Goal: Information Seeking & Learning: Learn about a topic

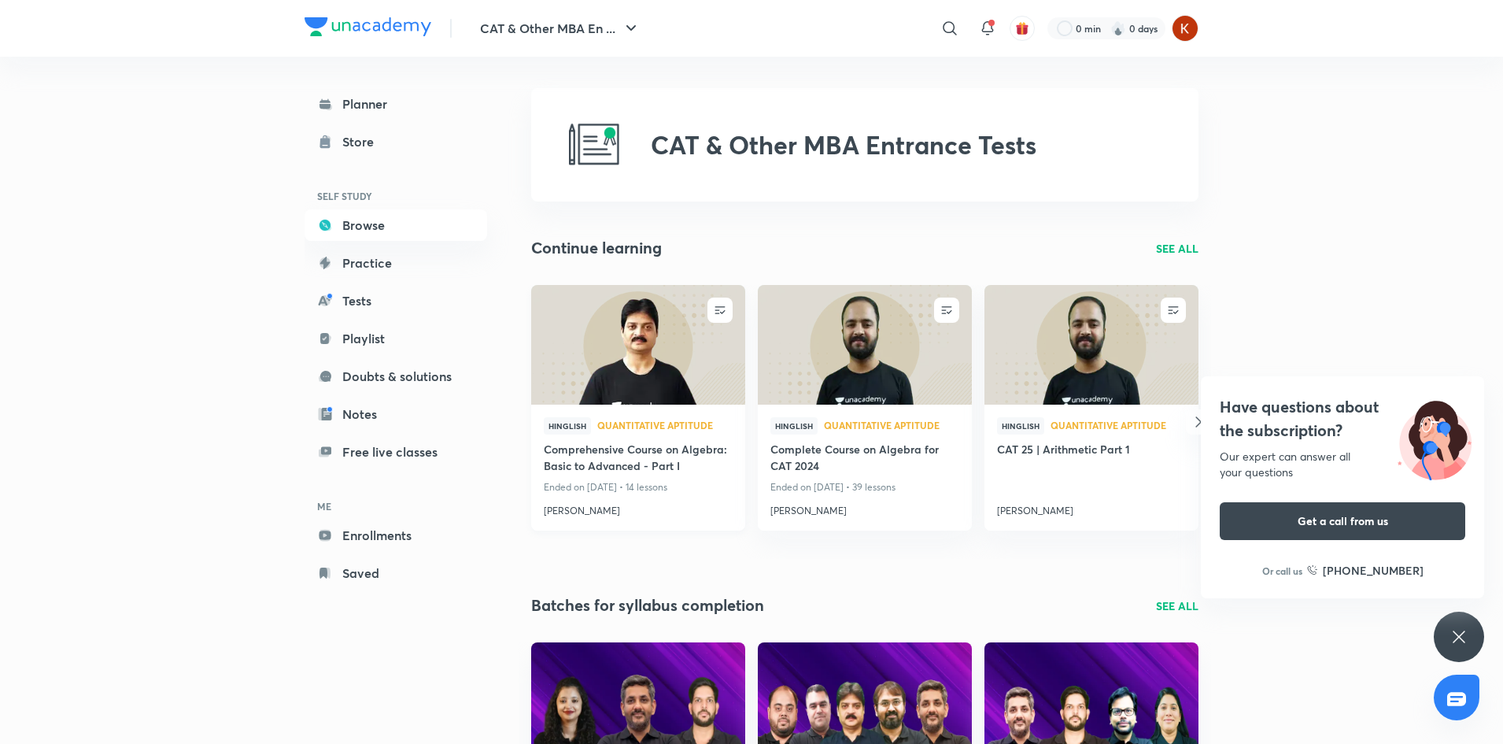
click at [632, 473] on h4 "Comprehensive Course on Algebra: Basic to Advanced - Part I" at bounding box center [638, 459] width 189 height 36
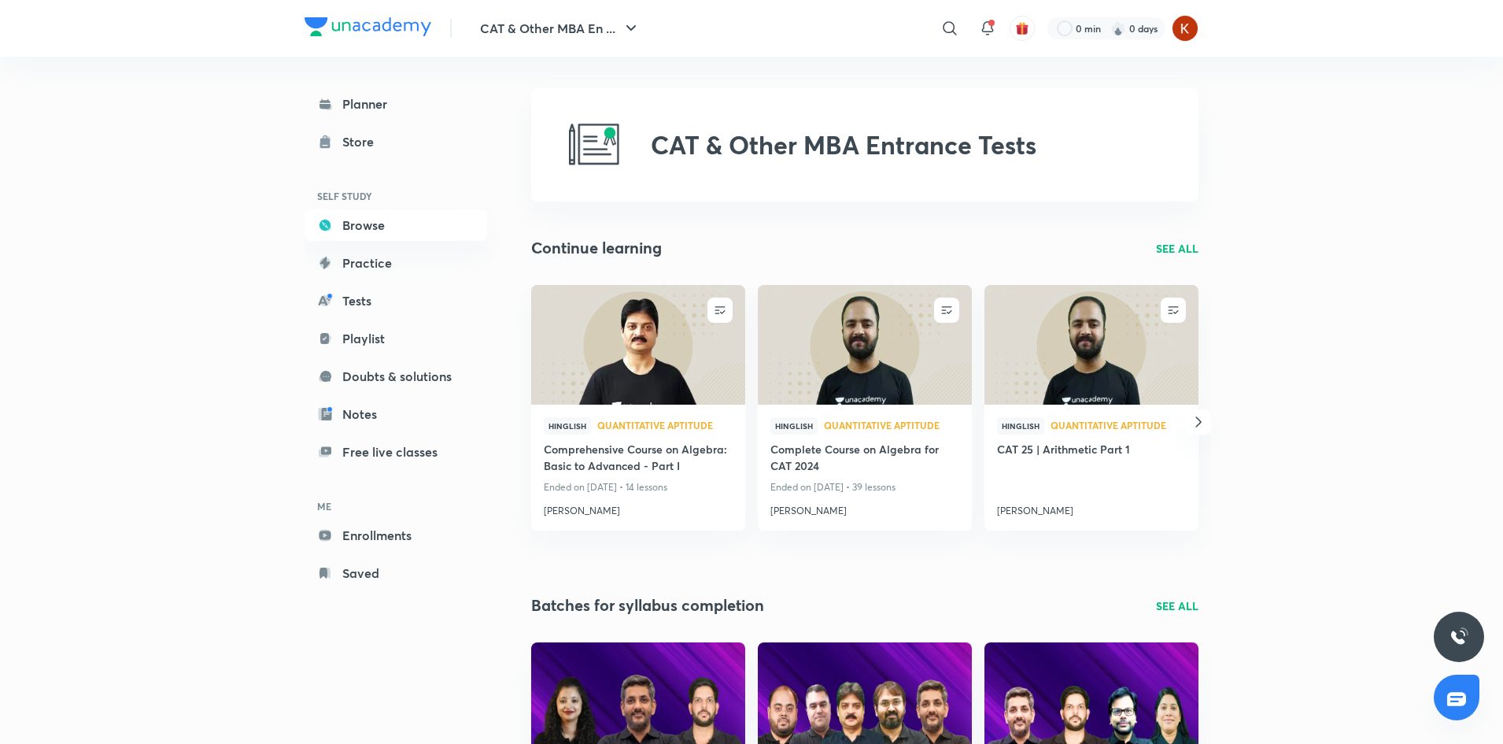
click at [1199, 414] on icon "button" at bounding box center [1198, 421] width 19 height 19
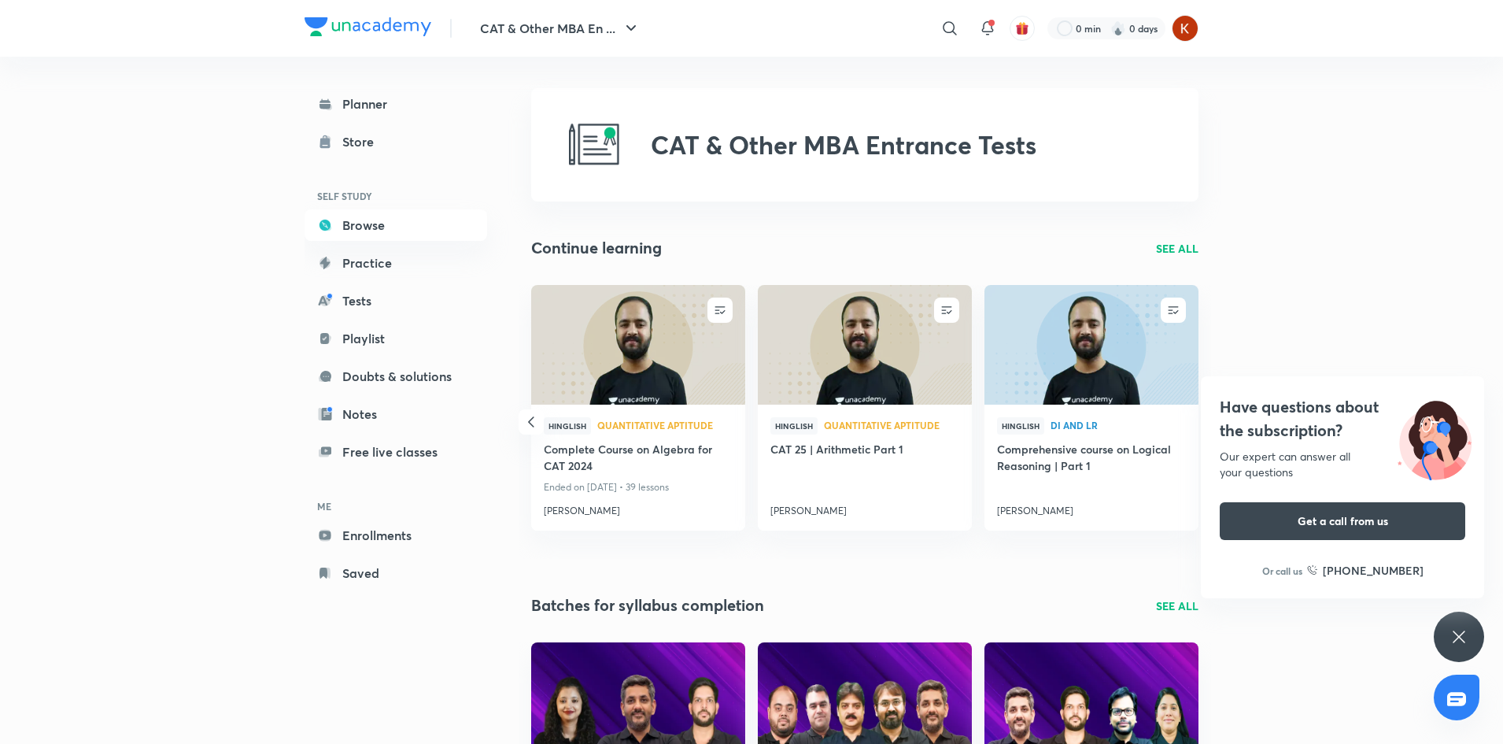
click at [1462, 636] on icon at bounding box center [1459, 636] width 19 height 19
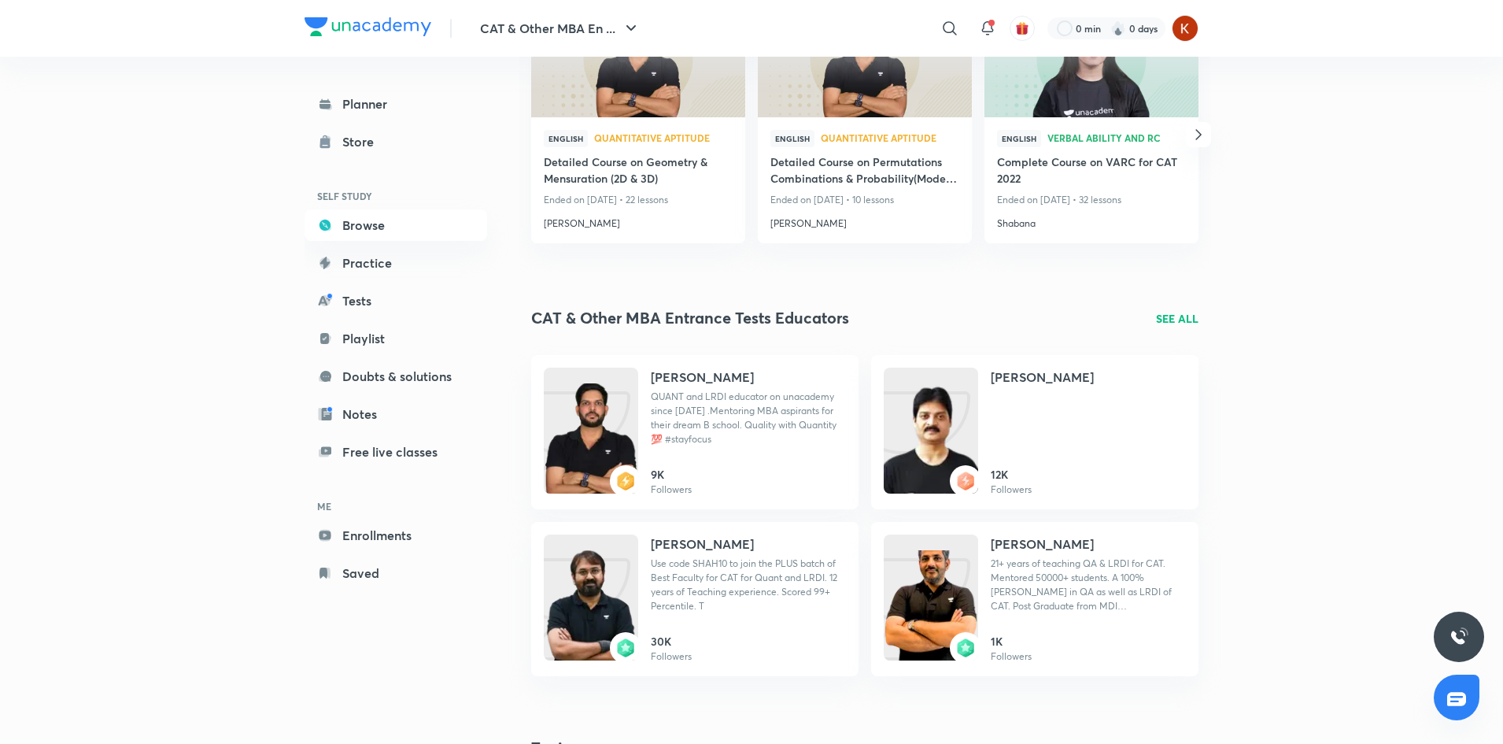
scroll to position [1260, 0]
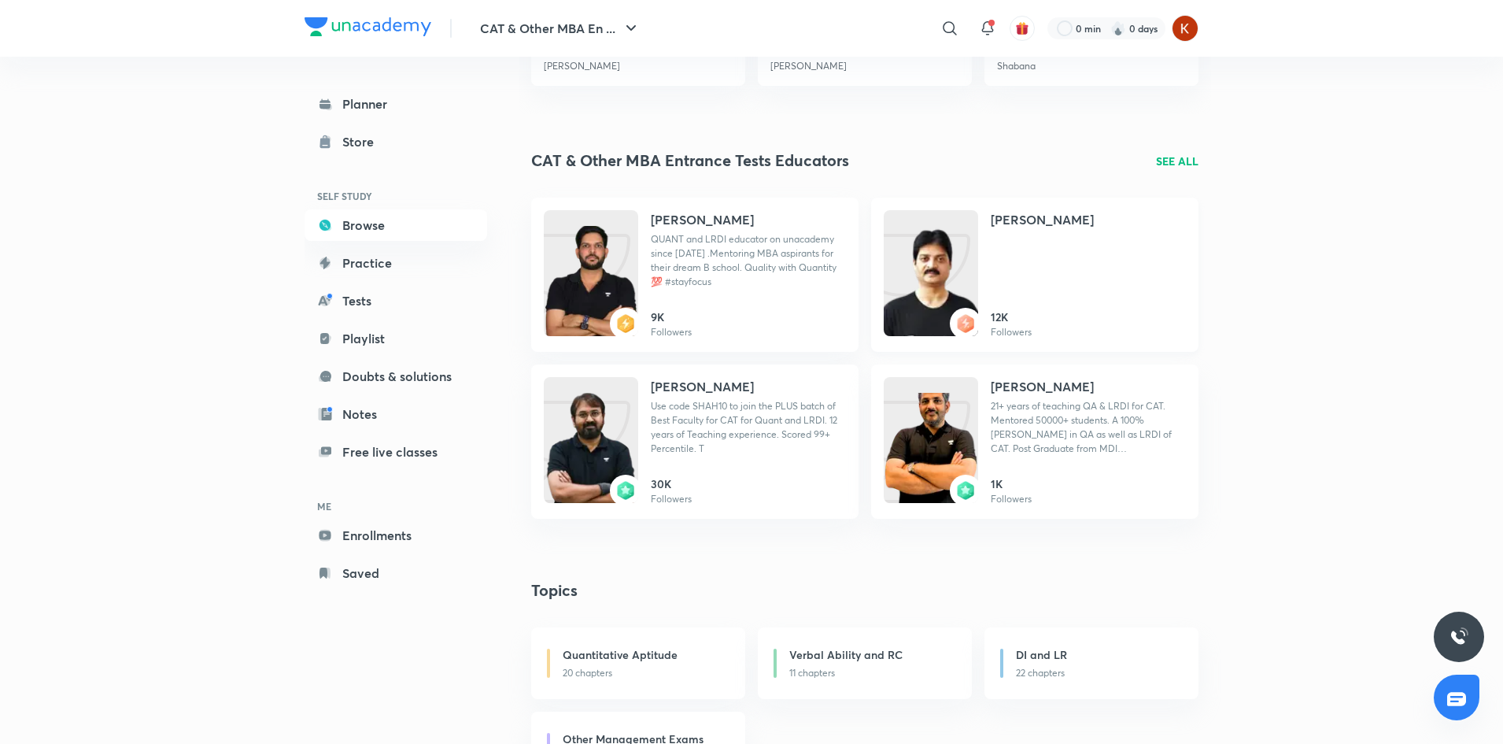
click at [1048, 244] on div "[PERSON_NAME]" at bounding box center [1088, 227] width 195 height 35
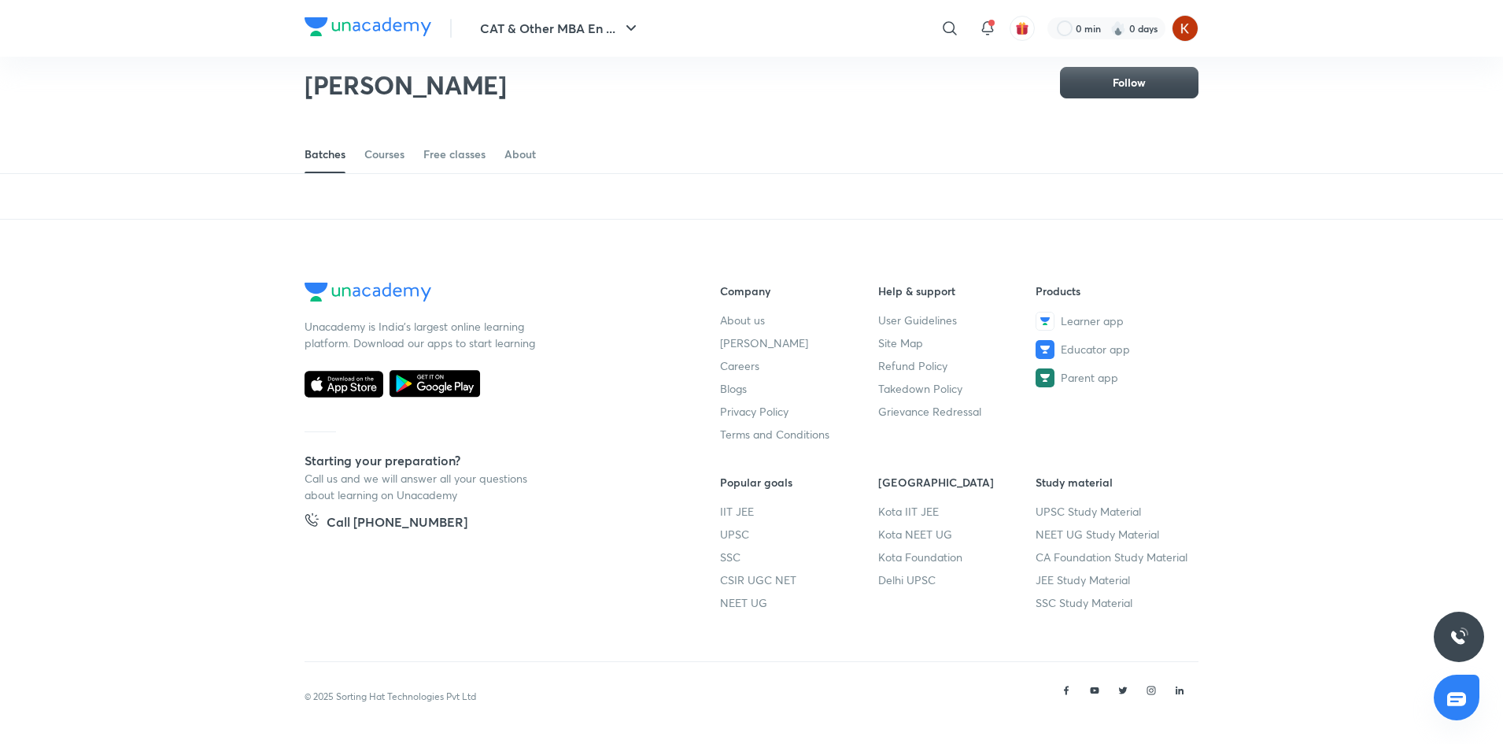
scroll to position [652, 0]
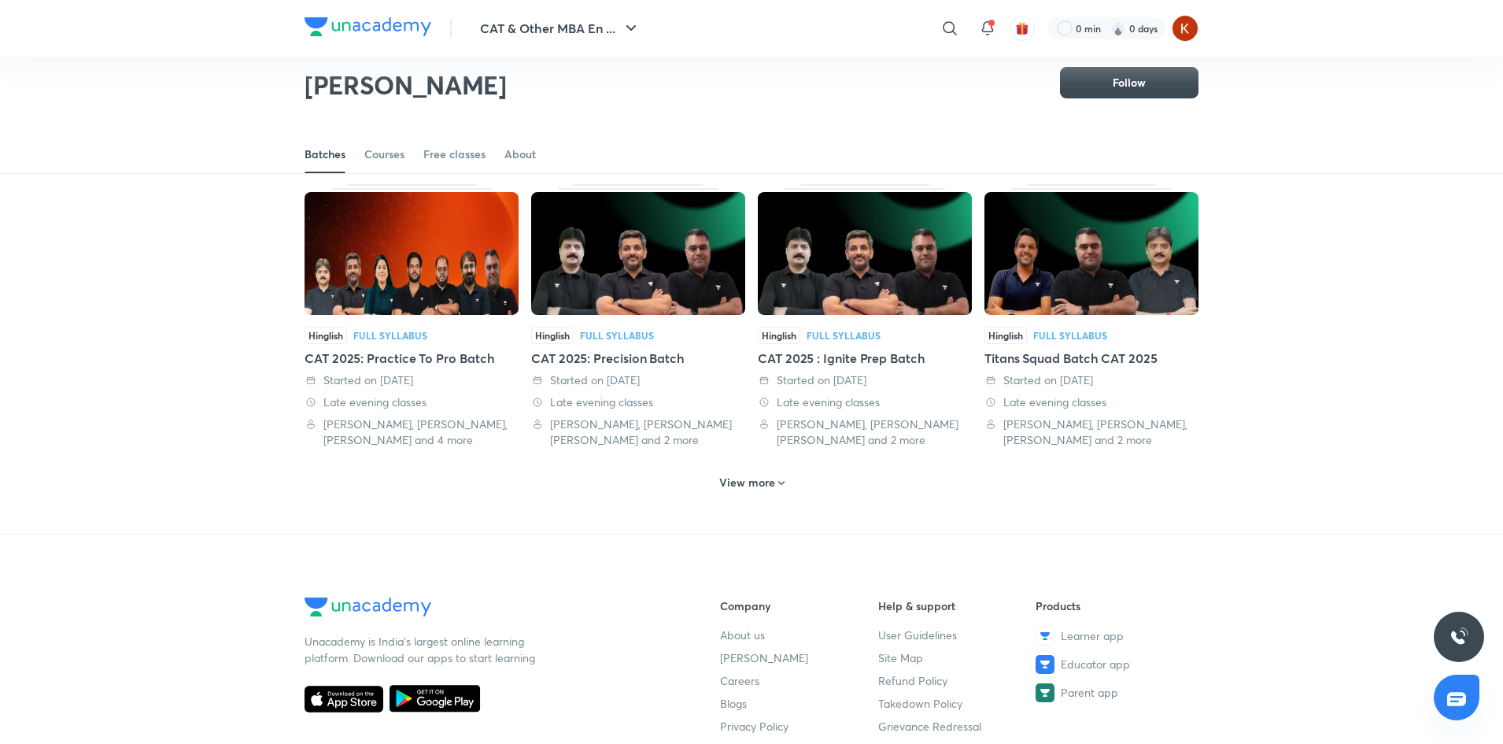
click at [742, 477] on h6 "View more" at bounding box center [747, 483] width 56 height 16
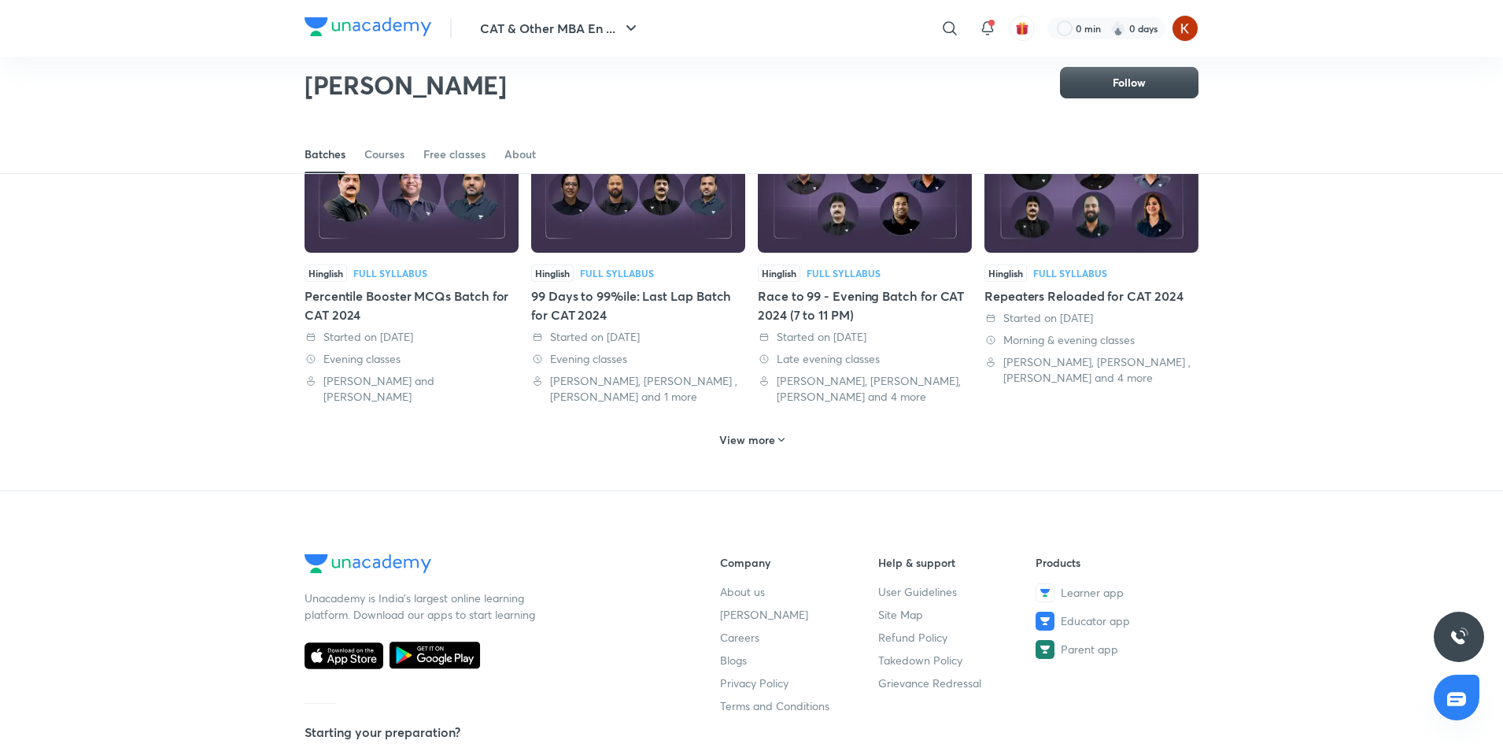
scroll to position [1598, 0]
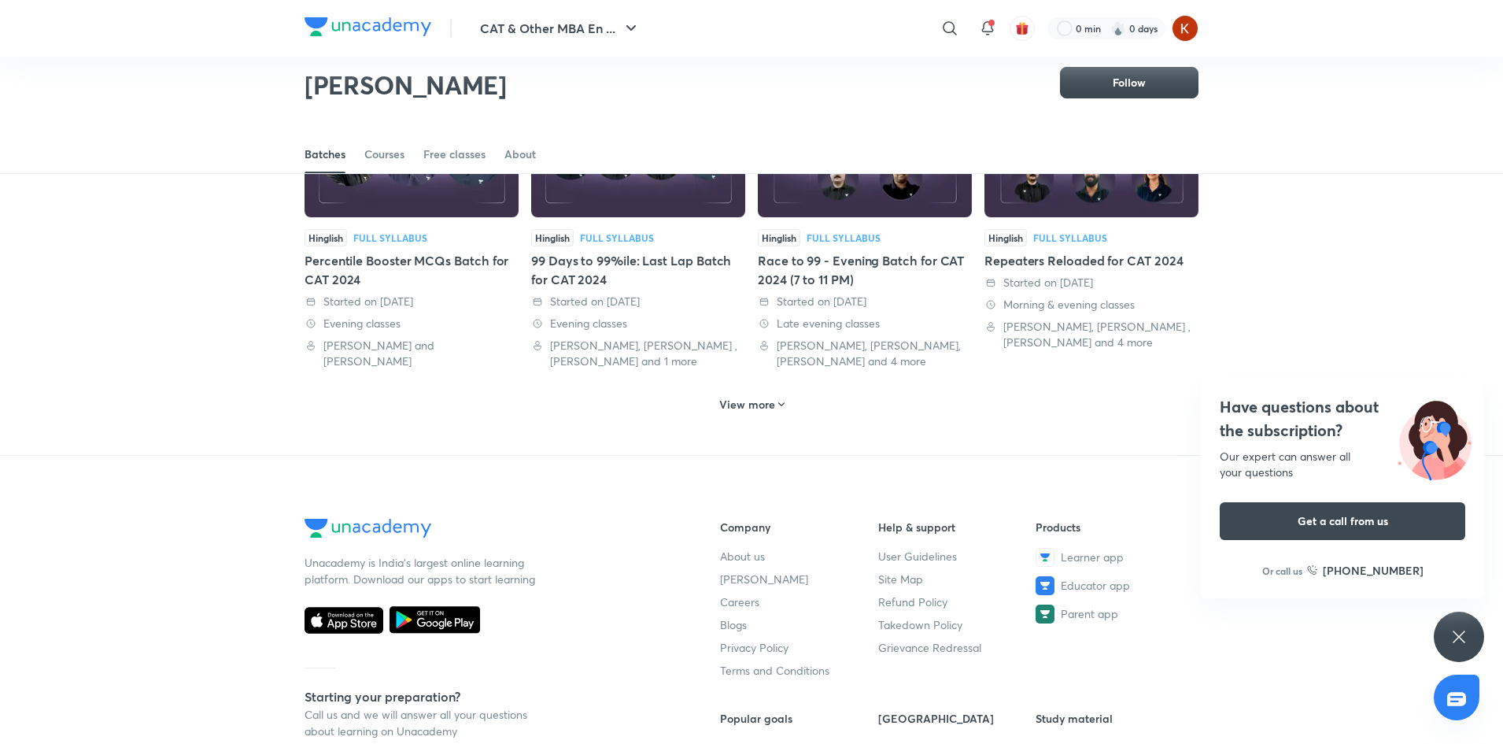
click at [765, 401] on h6 "View more" at bounding box center [747, 405] width 56 height 16
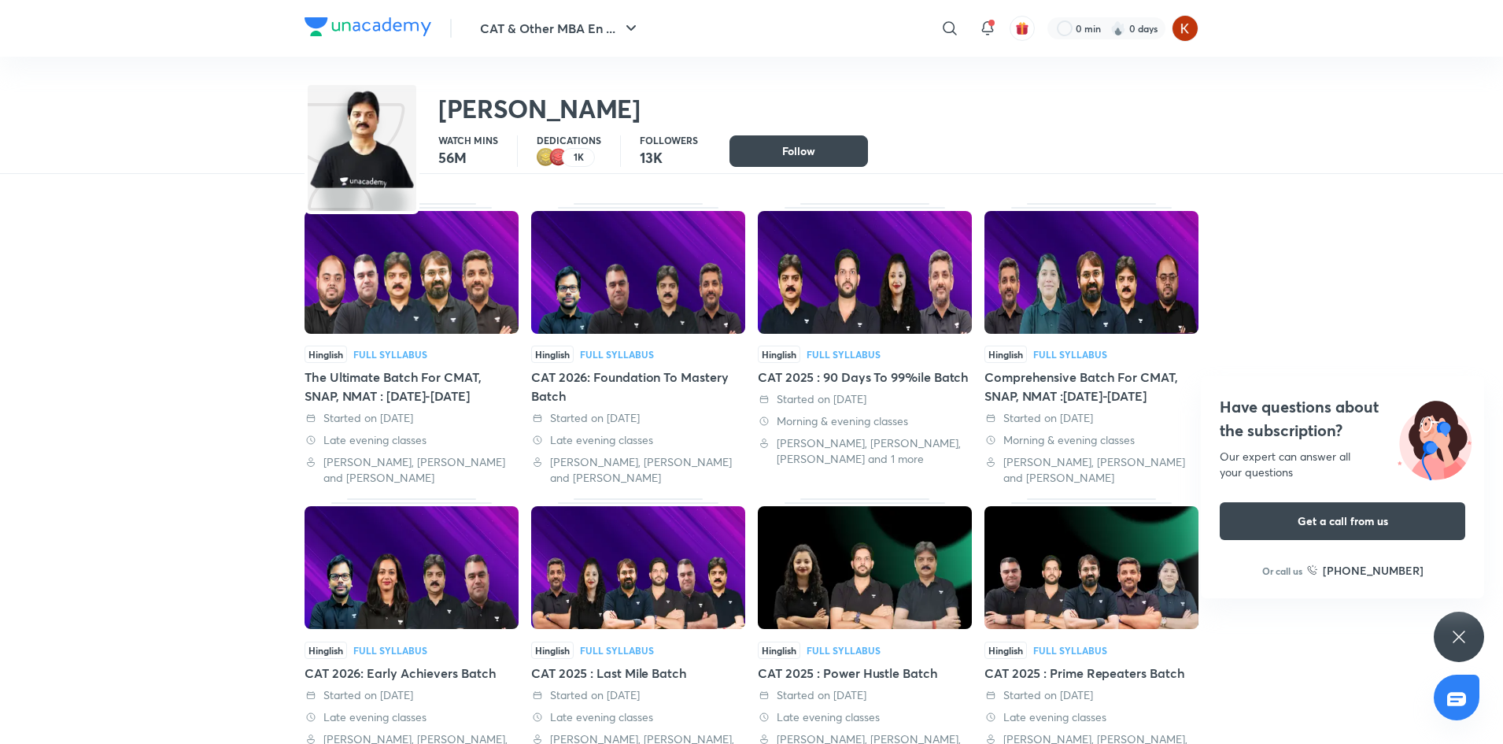
scroll to position [0, 0]
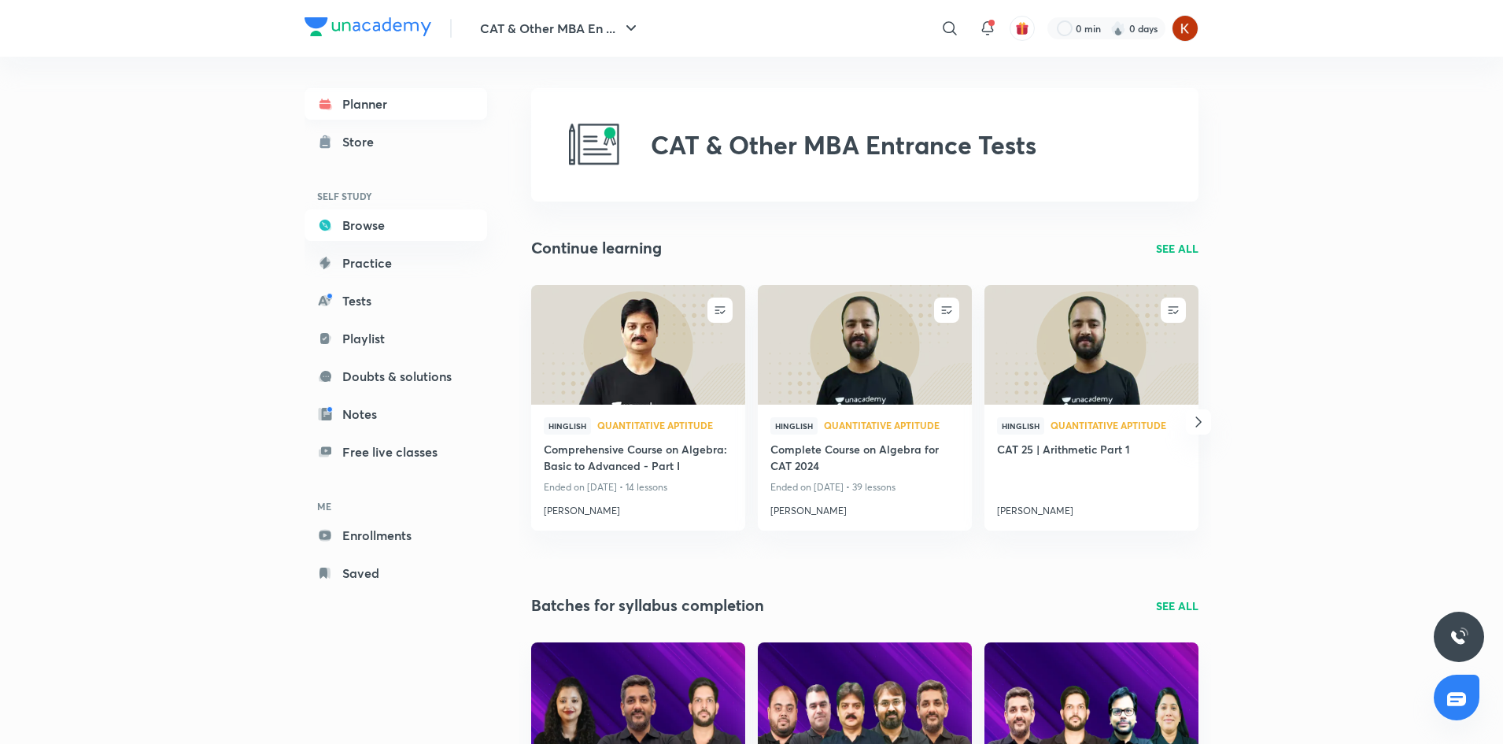
click at [371, 100] on link "Planner" at bounding box center [396, 103] width 183 height 31
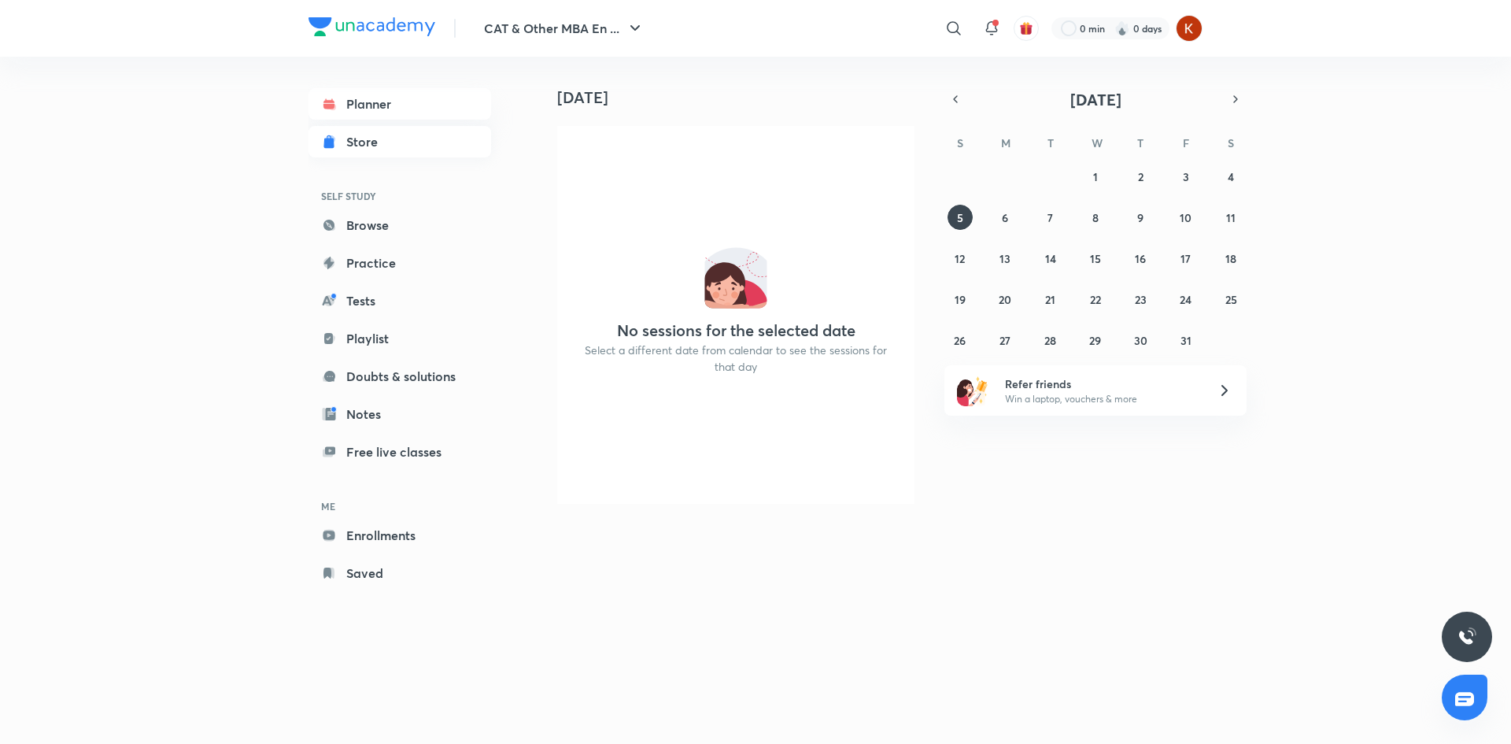
click at [400, 142] on link "Store" at bounding box center [400, 141] width 183 height 31
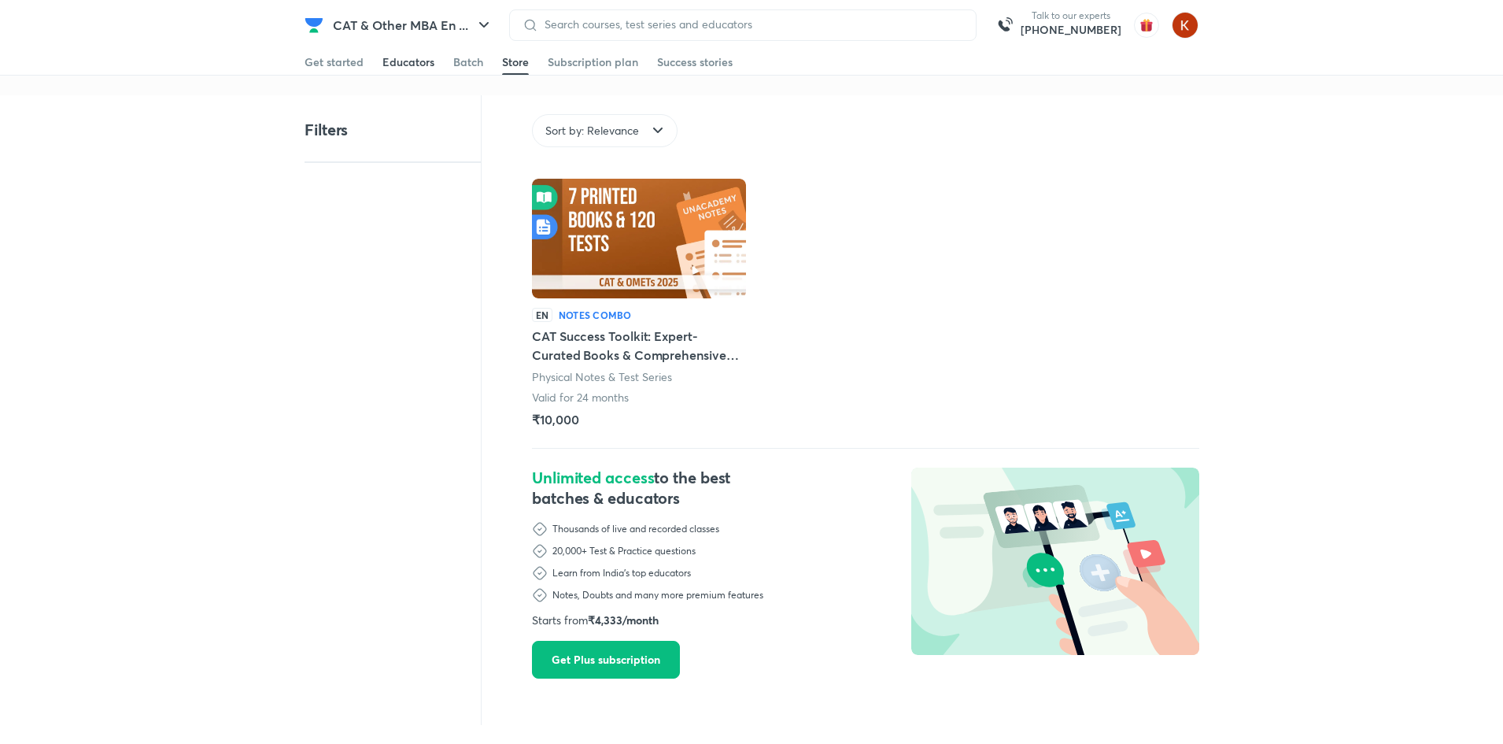
click at [400, 66] on div "Educators" at bounding box center [409, 62] width 52 height 16
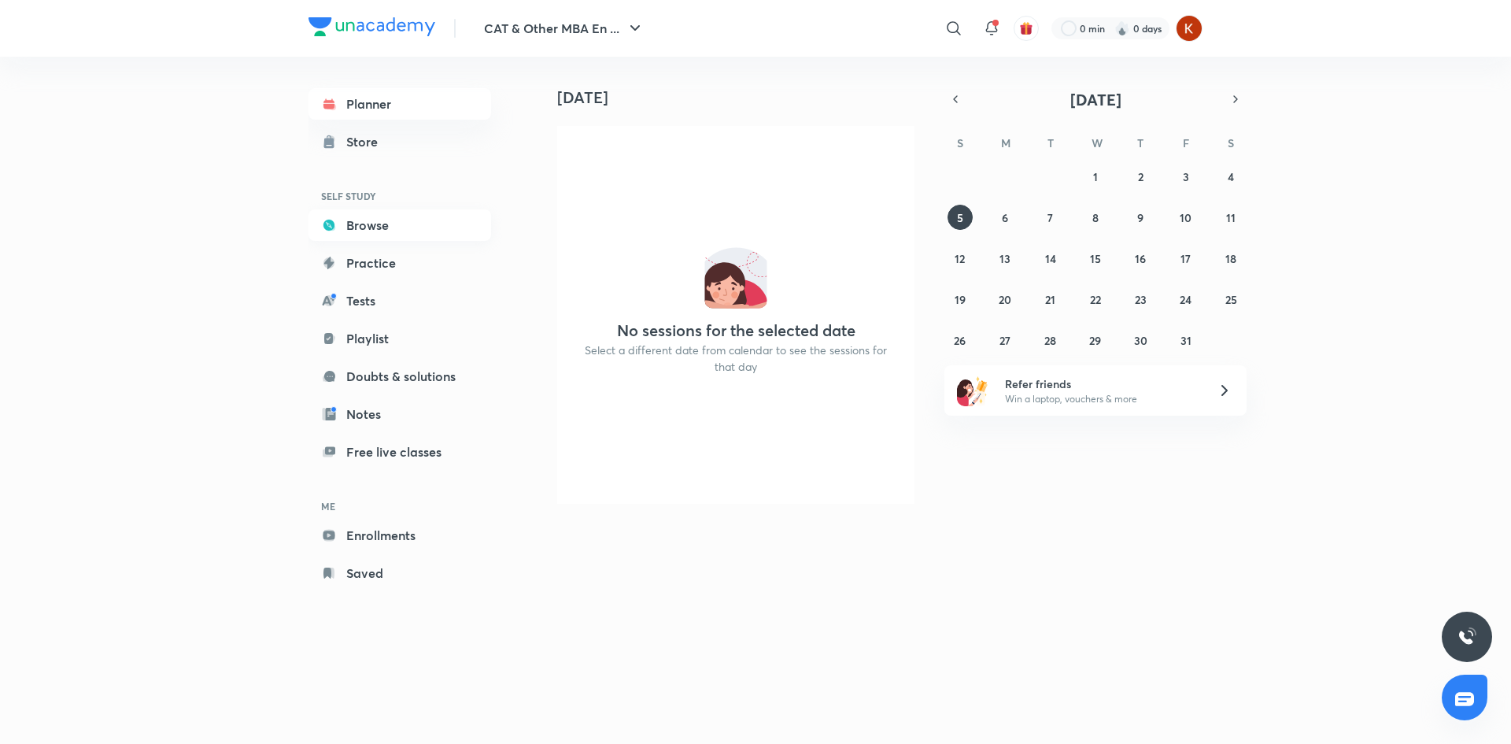
click at [401, 229] on link "Browse" at bounding box center [400, 224] width 183 height 31
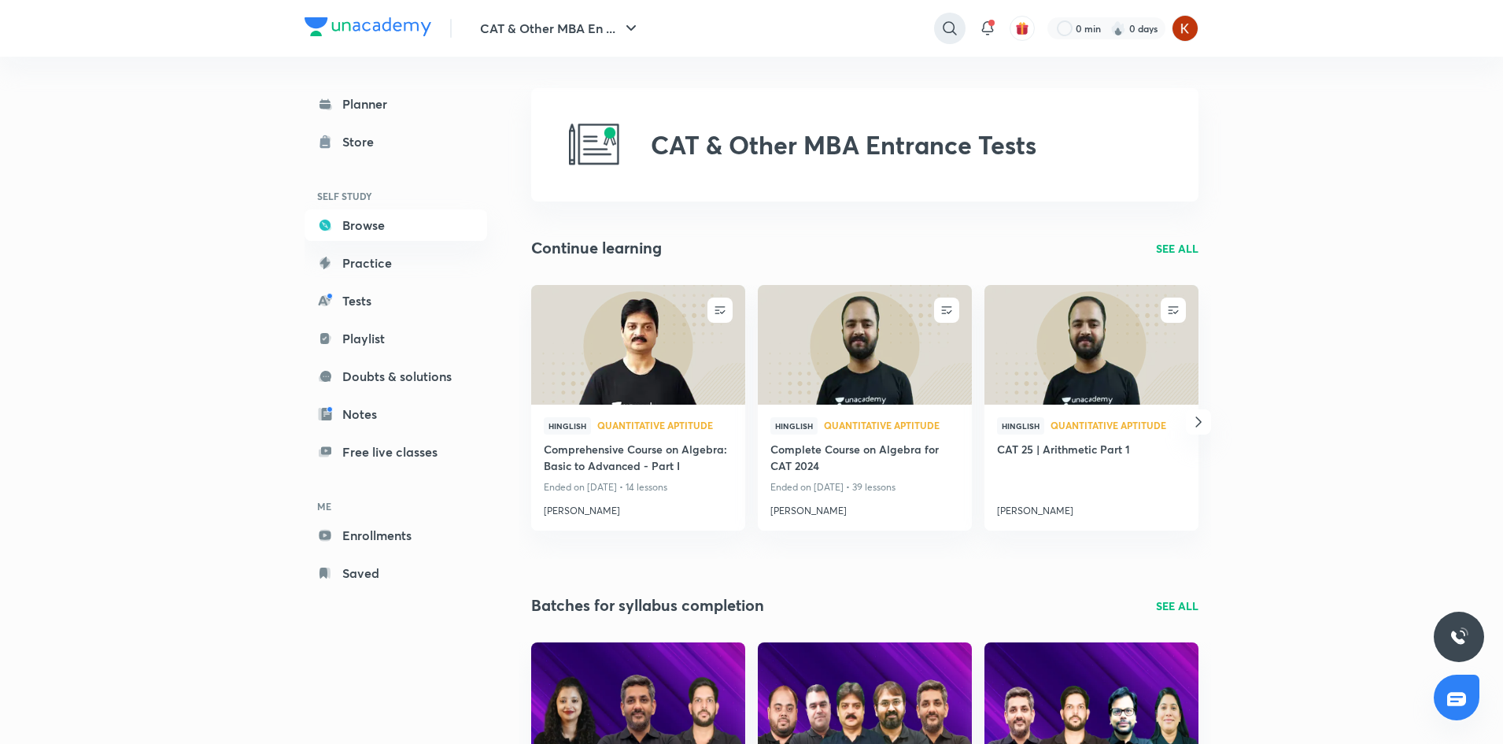
click at [955, 28] on icon at bounding box center [950, 28] width 19 height 19
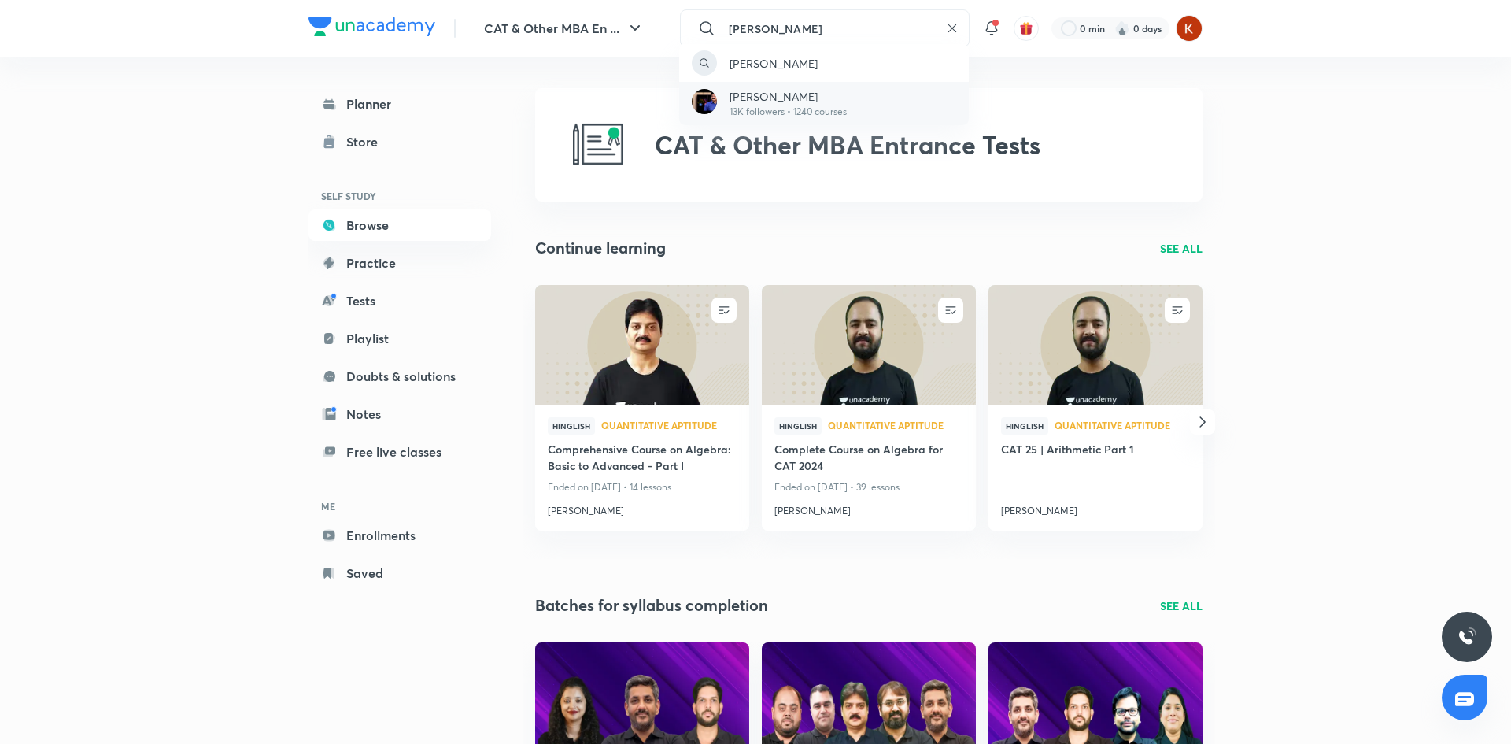
type input "[PERSON_NAME]"
click at [863, 94] on div "[PERSON_NAME] 13K followers • 1240 courses" at bounding box center [824, 103] width 290 height 43
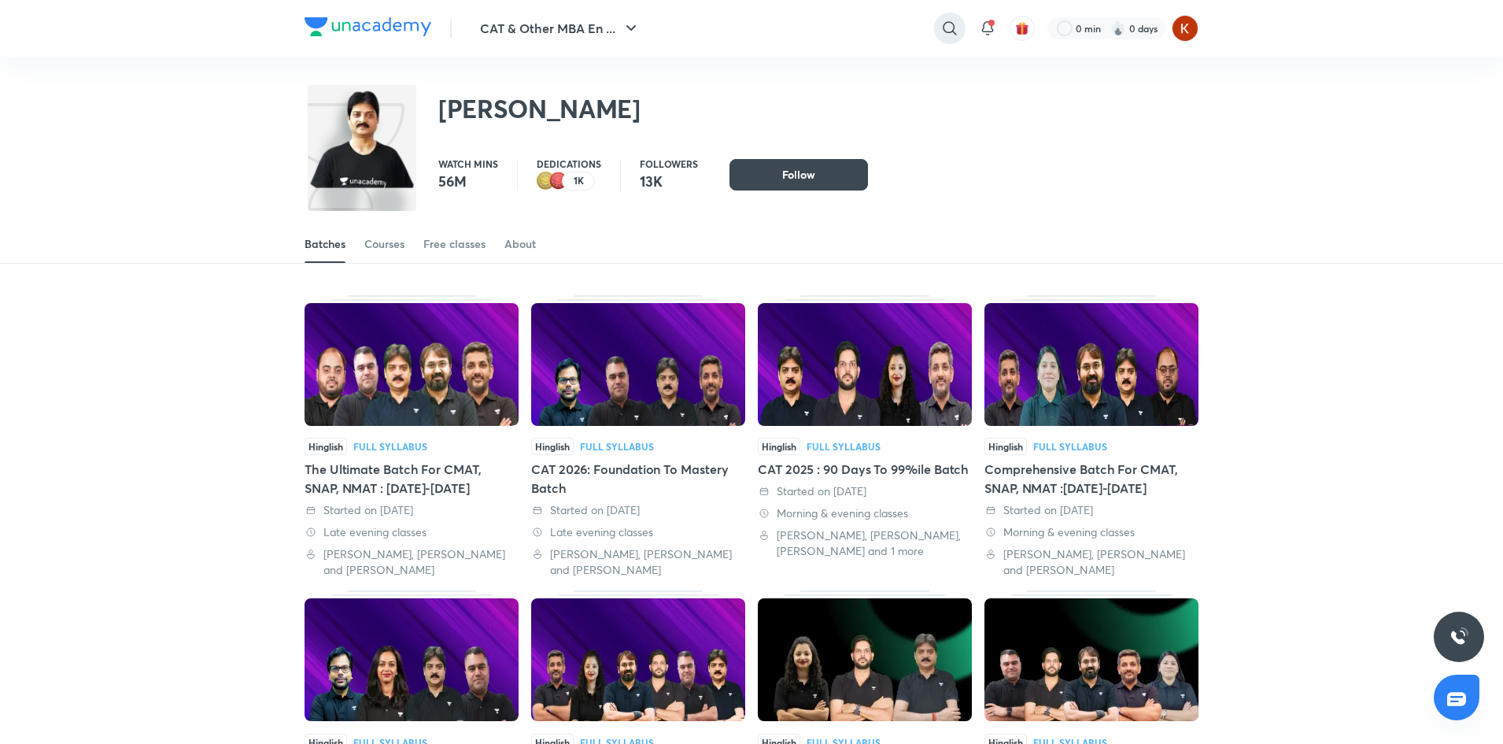
click at [950, 29] on icon at bounding box center [950, 28] width 19 height 19
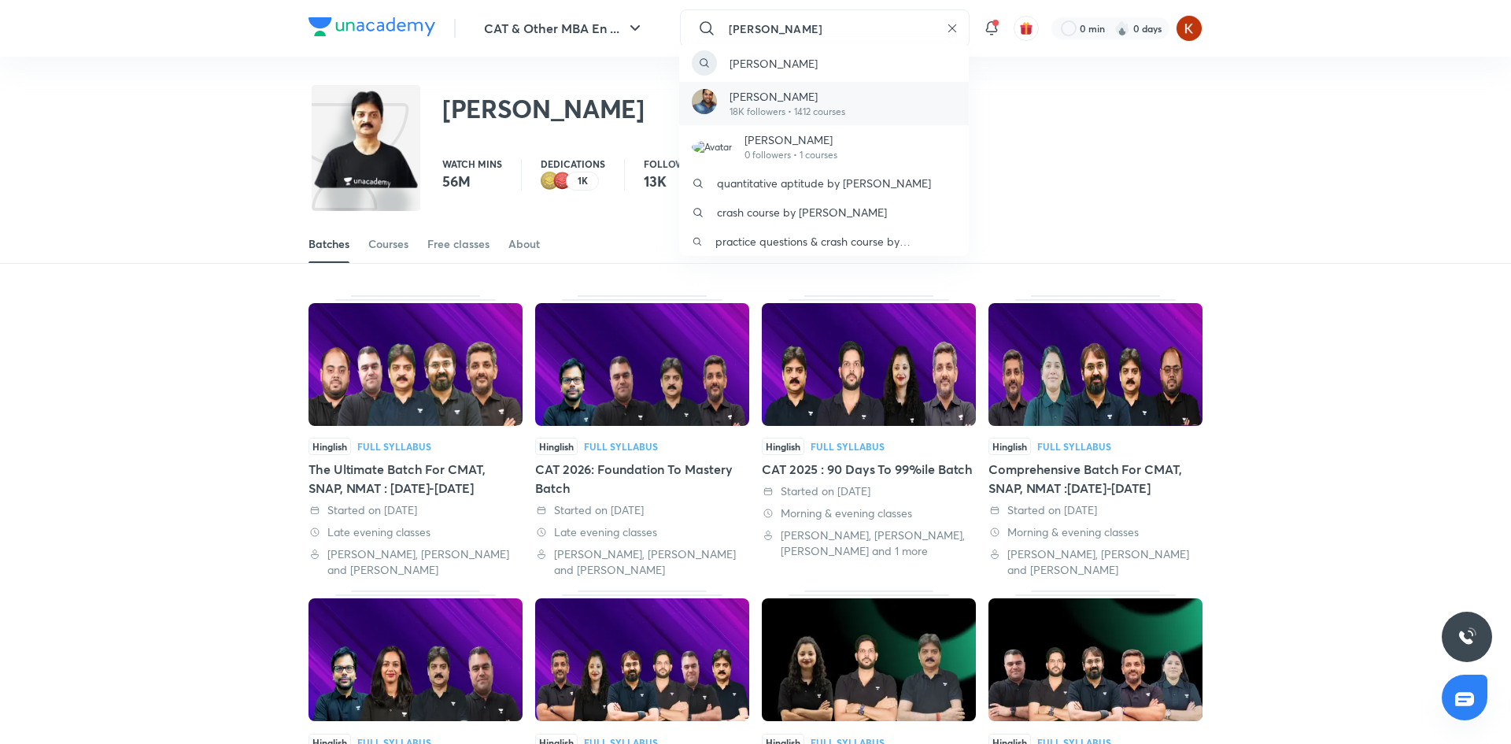
type input "[PERSON_NAME]"
click at [780, 115] on p "18K followers • 1412 courses" at bounding box center [788, 112] width 116 height 14
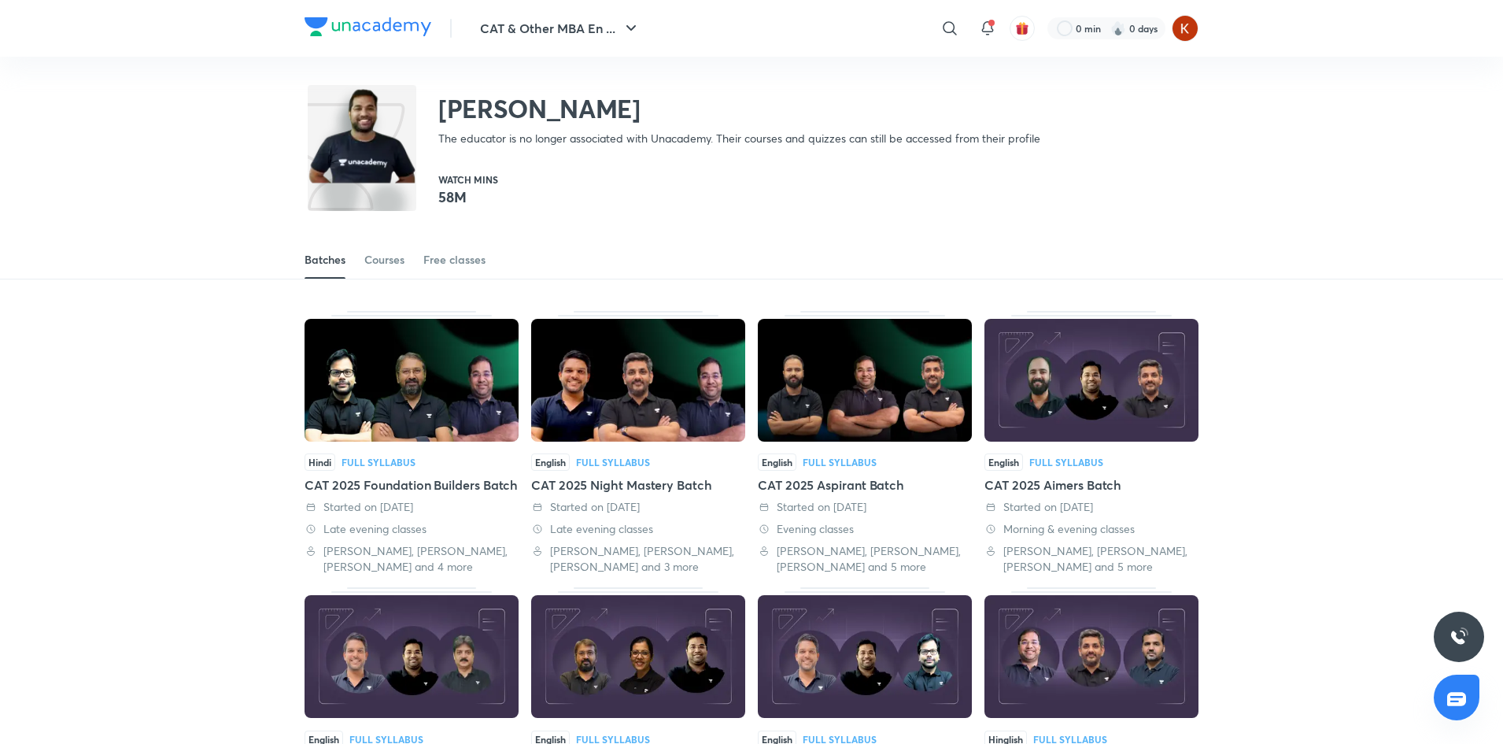
click at [384, 136] on div "[PERSON_NAME] The educator is no longer associated with Unacademy. Their course…" at bounding box center [673, 114] width 736 height 65
click at [386, 257] on div "Courses" at bounding box center [384, 260] width 40 height 16
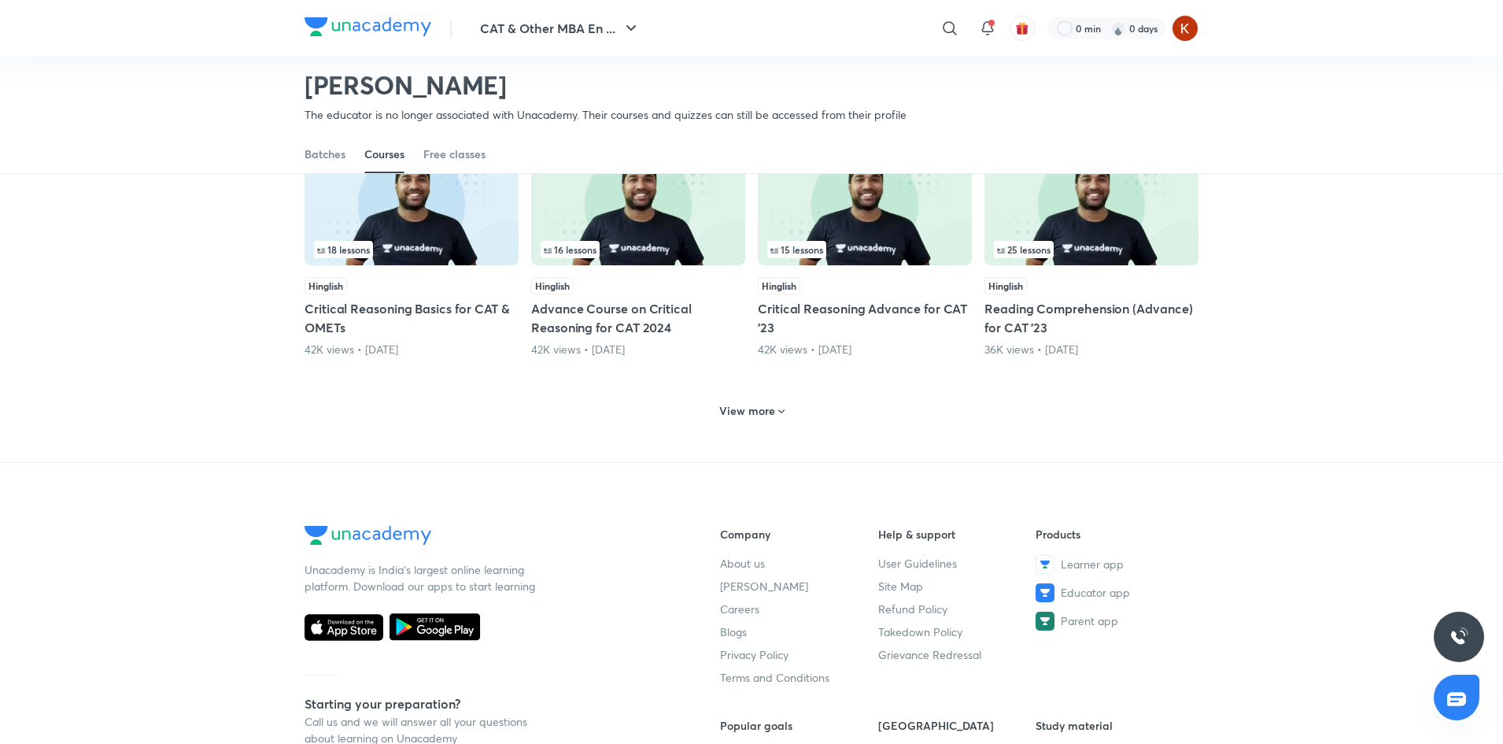
scroll to position [698, 0]
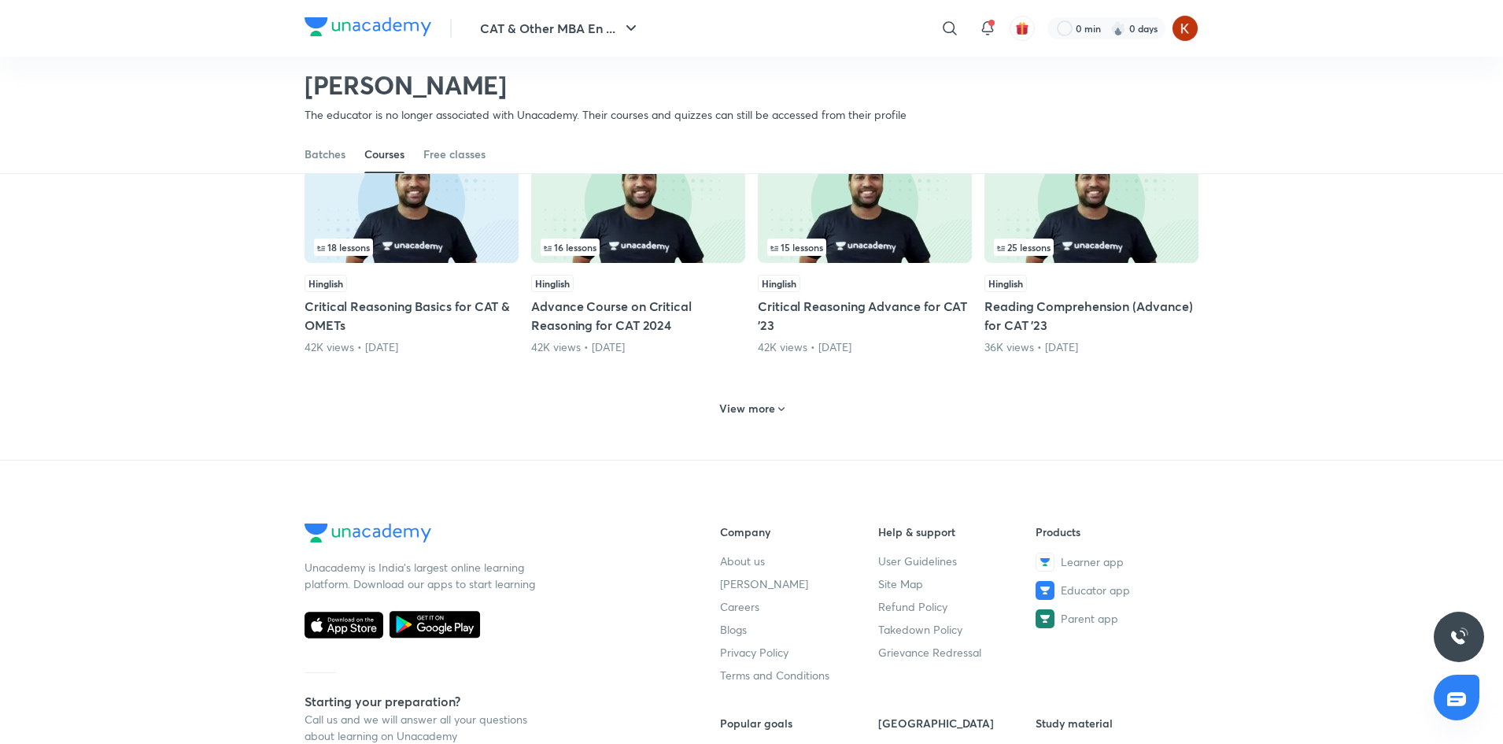
click at [788, 408] on div "View more" at bounding box center [752, 408] width 78 height 25
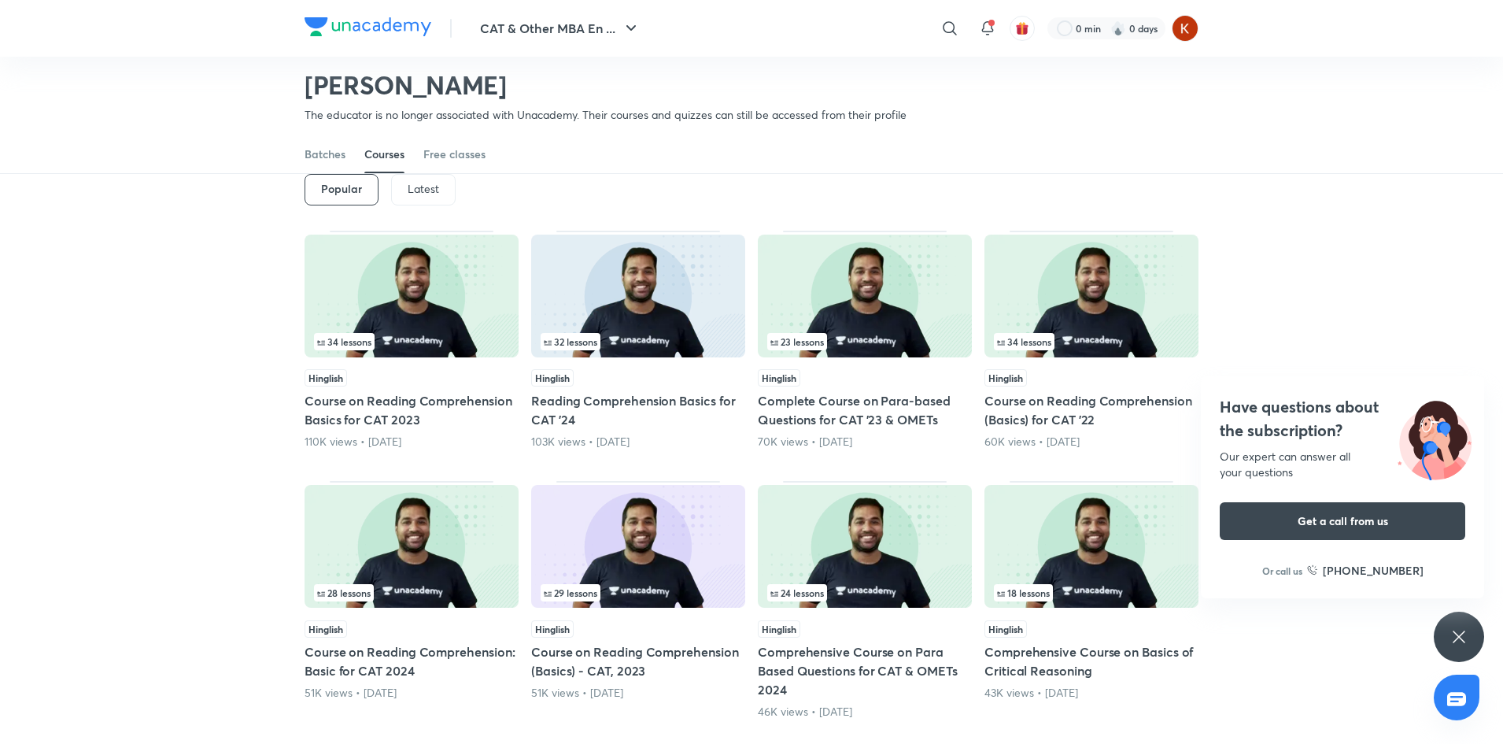
scroll to position [68, 0]
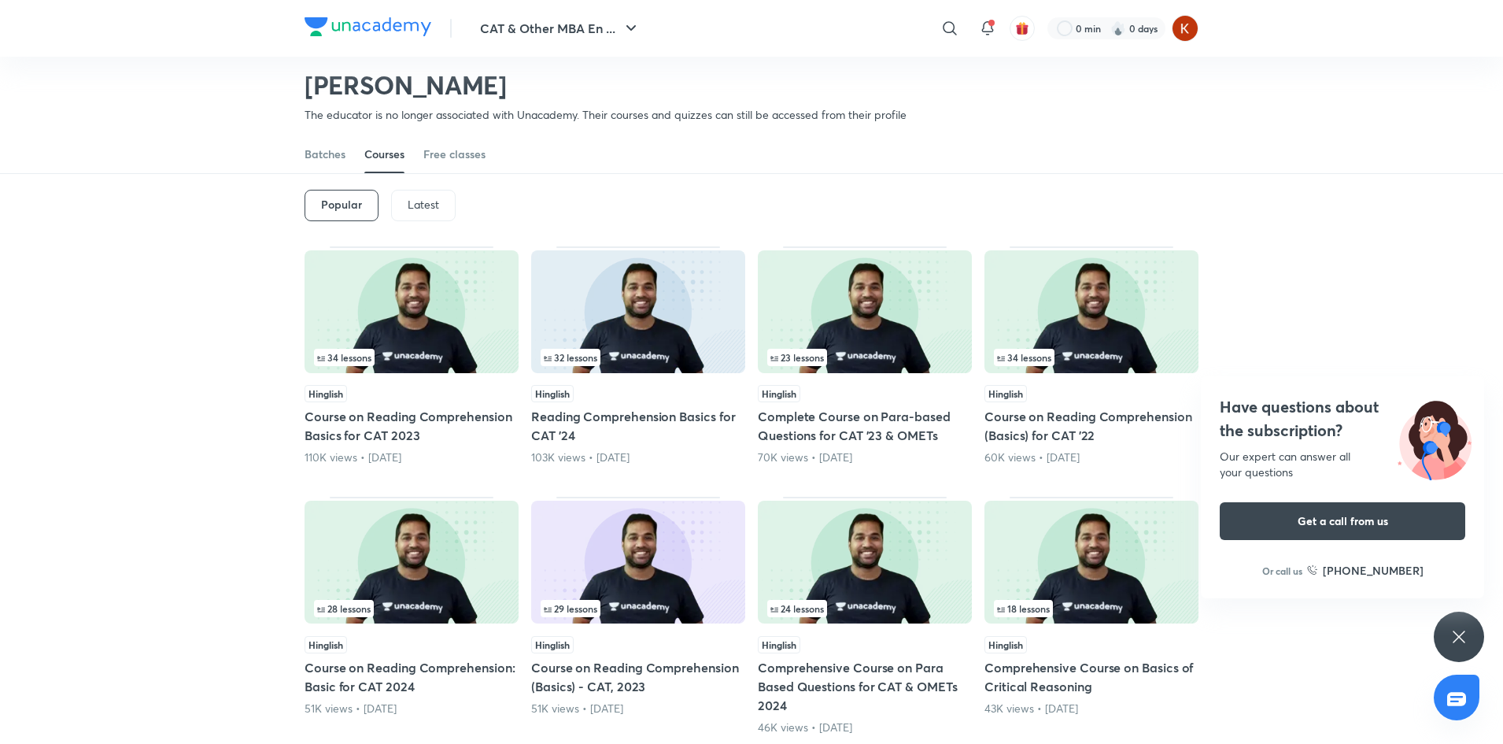
click at [674, 351] on div "32 lessons" at bounding box center [638, 357] width 195 height 17
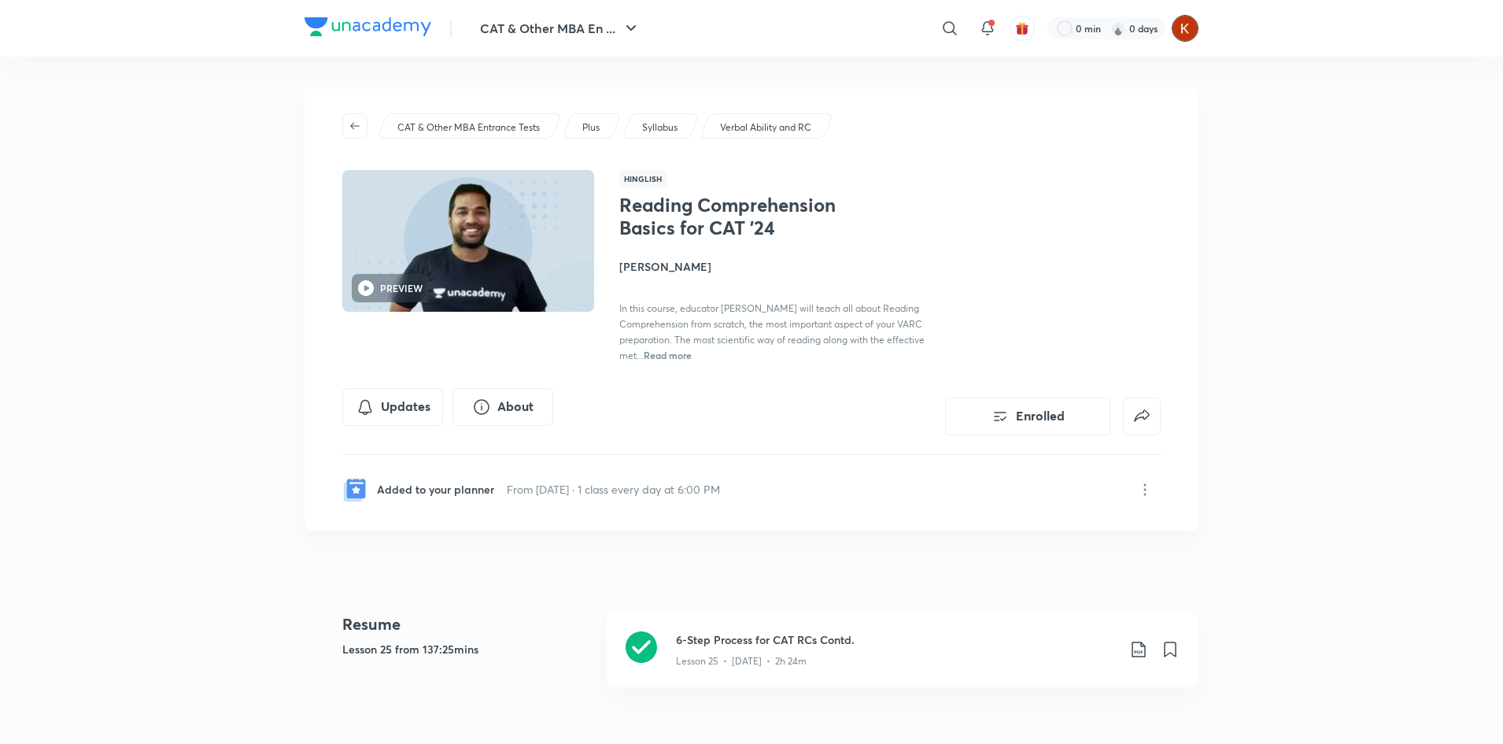
click at [1187, 35] on img at bounding box center [1185, 28] width 27 height 27
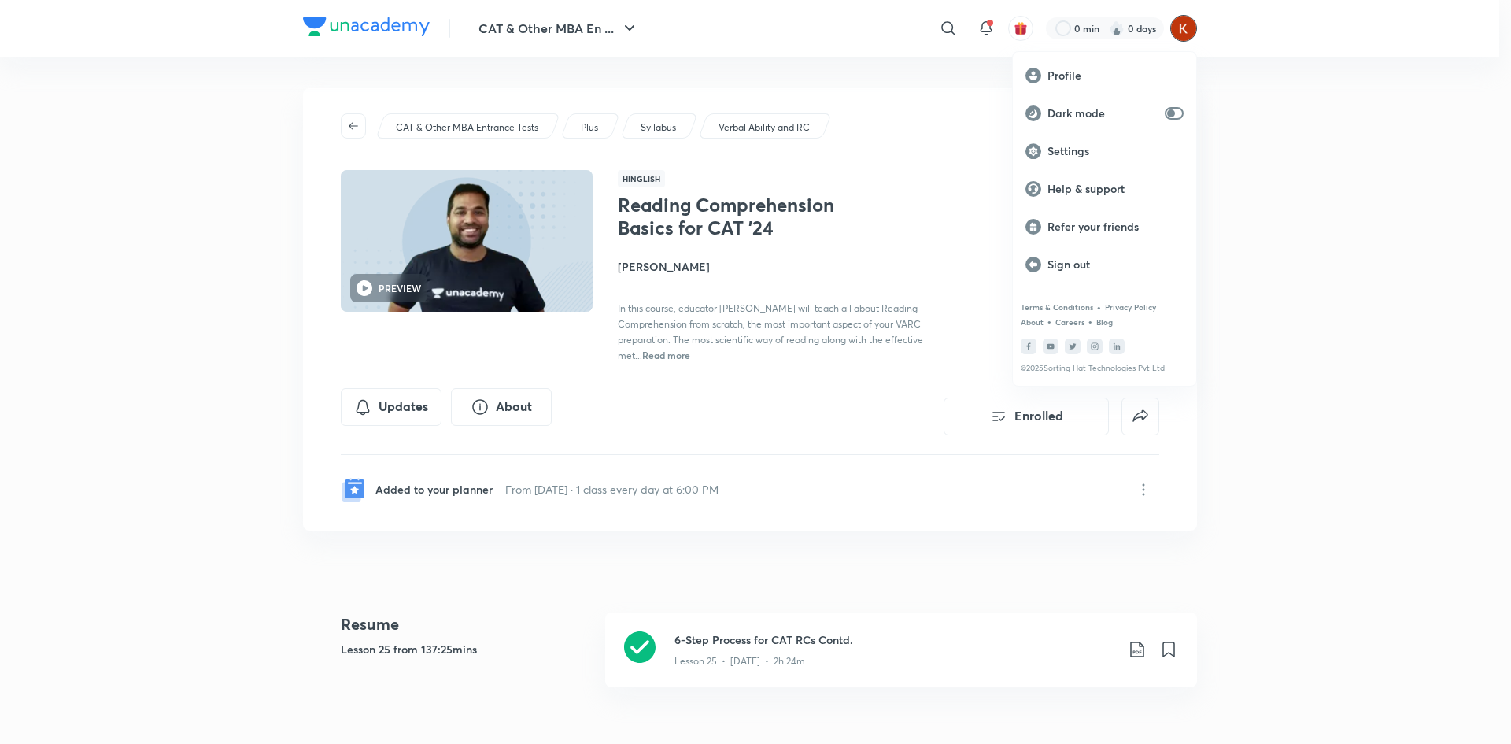
click at [1300, 255] on div at bounding box center [755, 372] width 1511 height 744
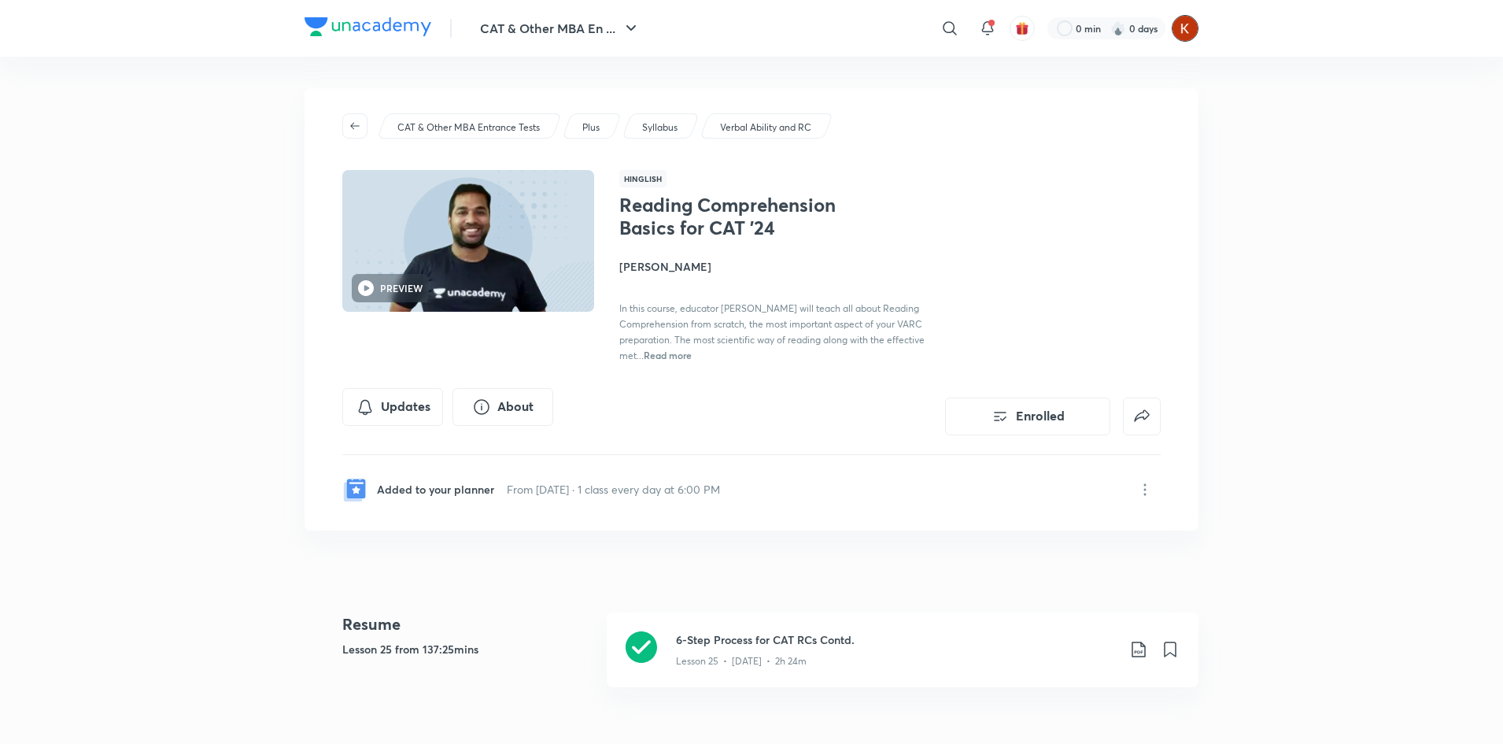
click at [1182, 27] on img at bounding box center [1185, 28] width 27 height 27
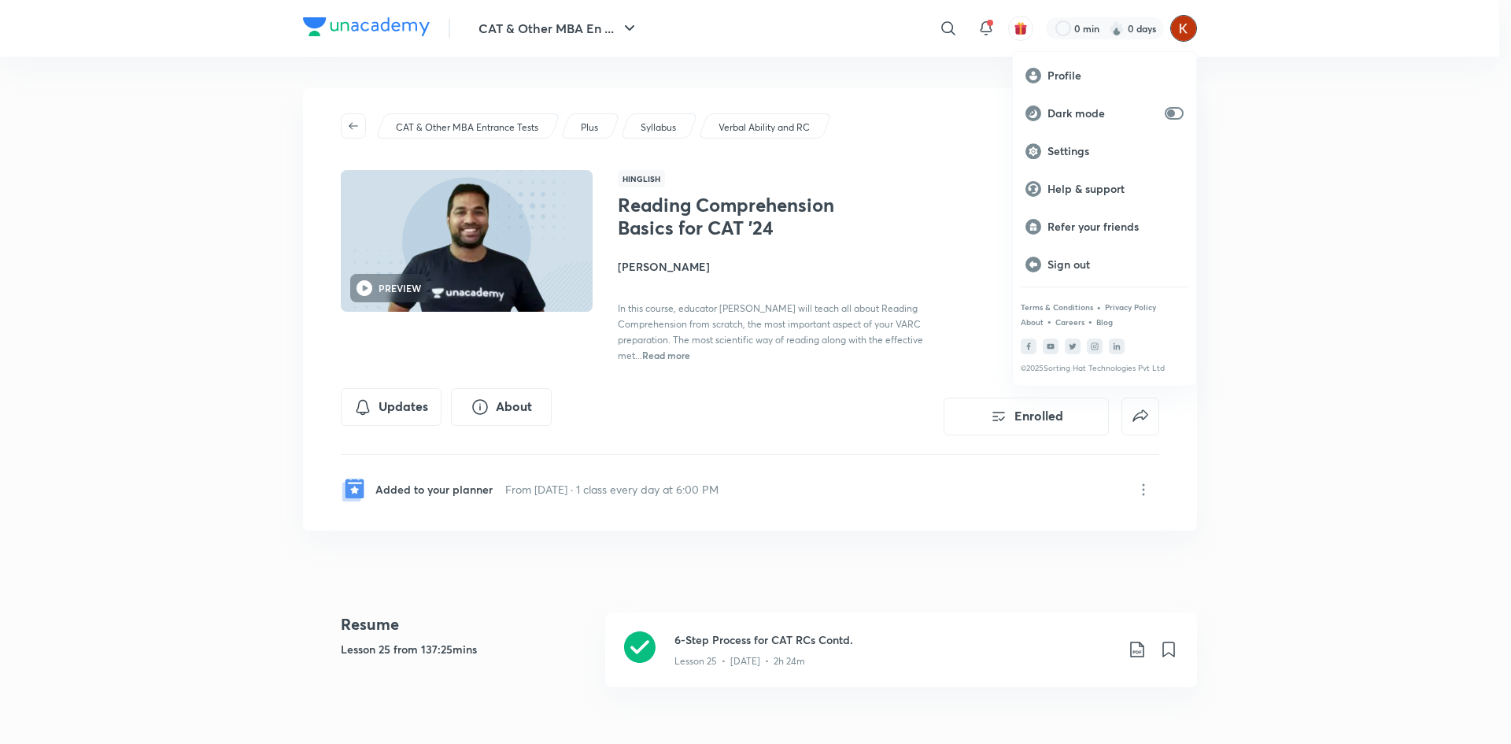
click at [1337, 177] on div at bounding box center [755, 372] width 1511 height 744
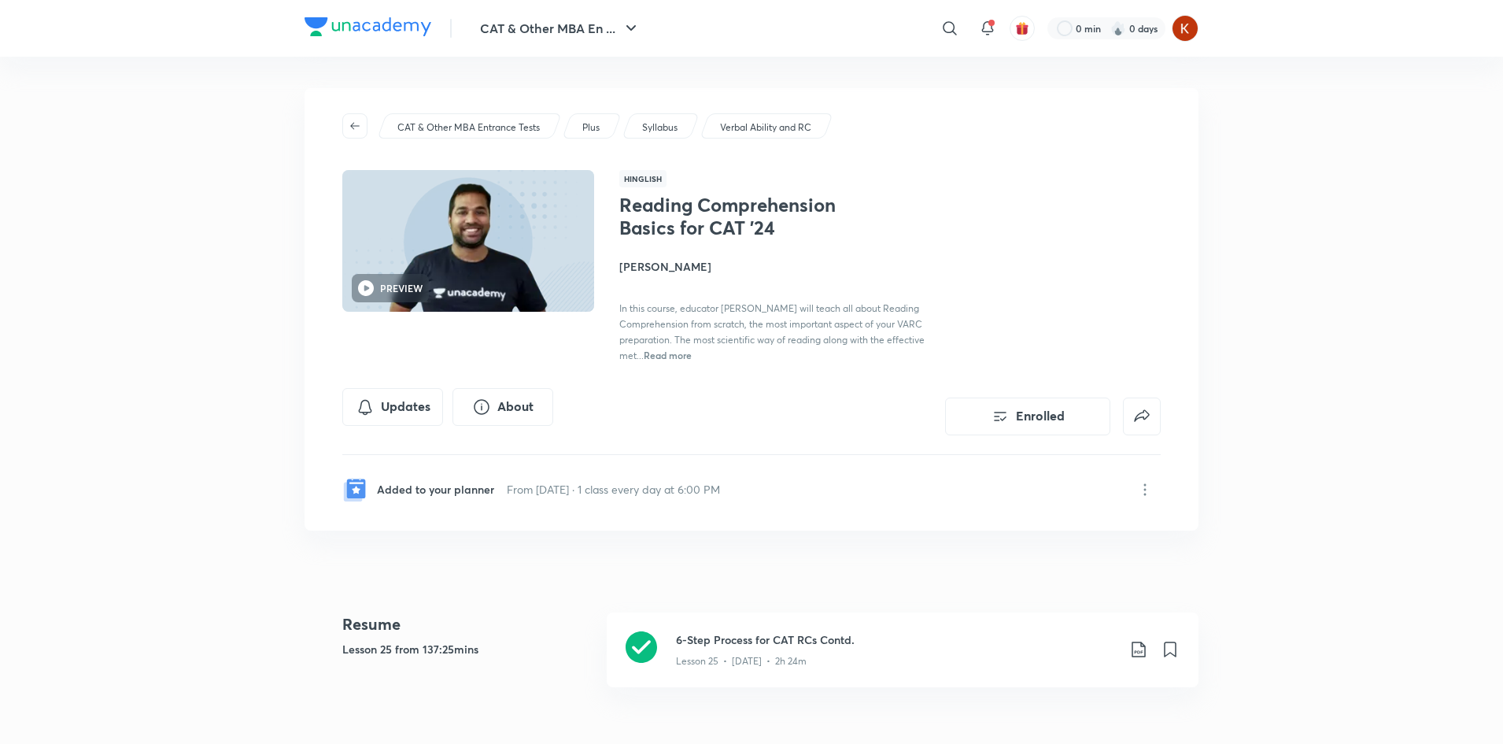
click at [401, 35] on img at bounding box center [368, 26] width 127 height 19
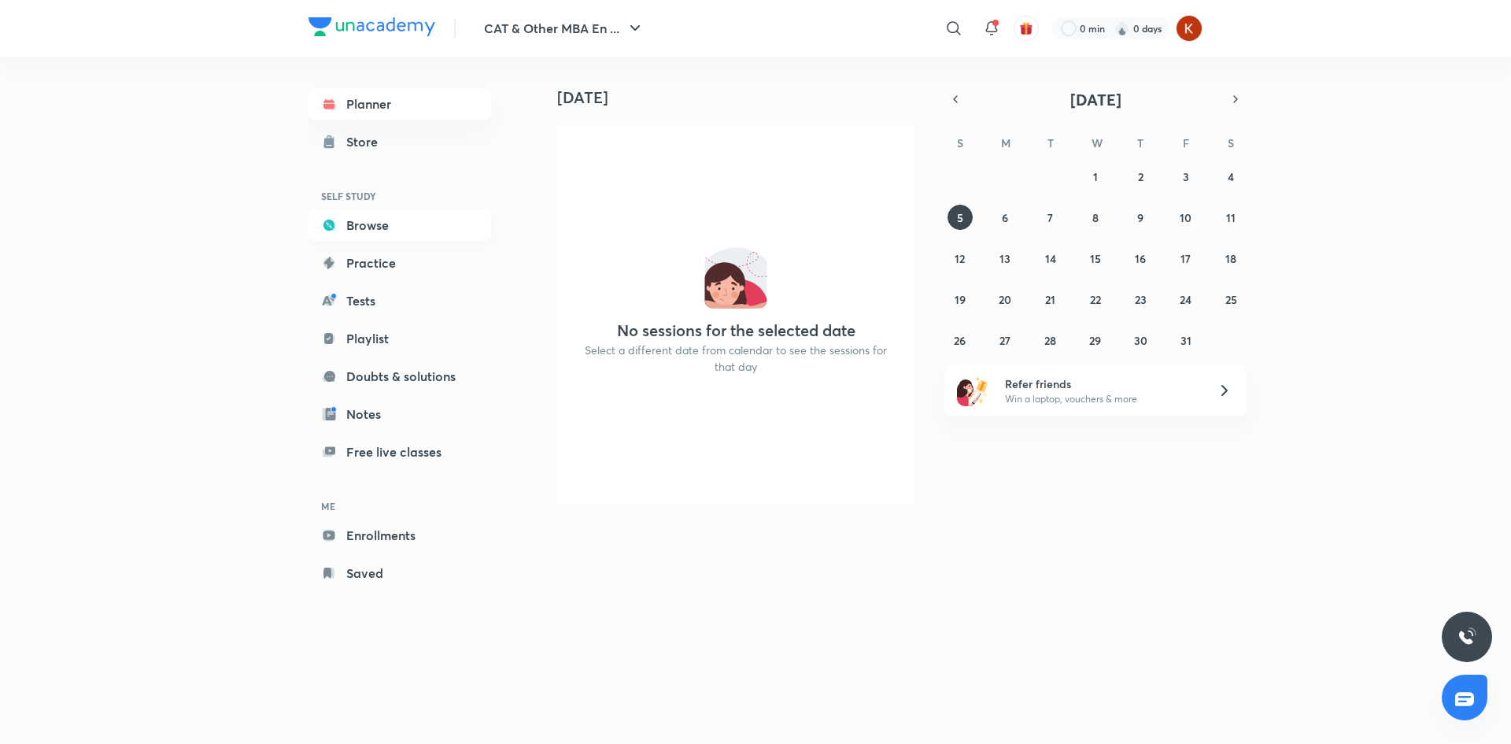
click at [405, 230] on link "Browse" at bounding box center [400, 224] width 183 height 31
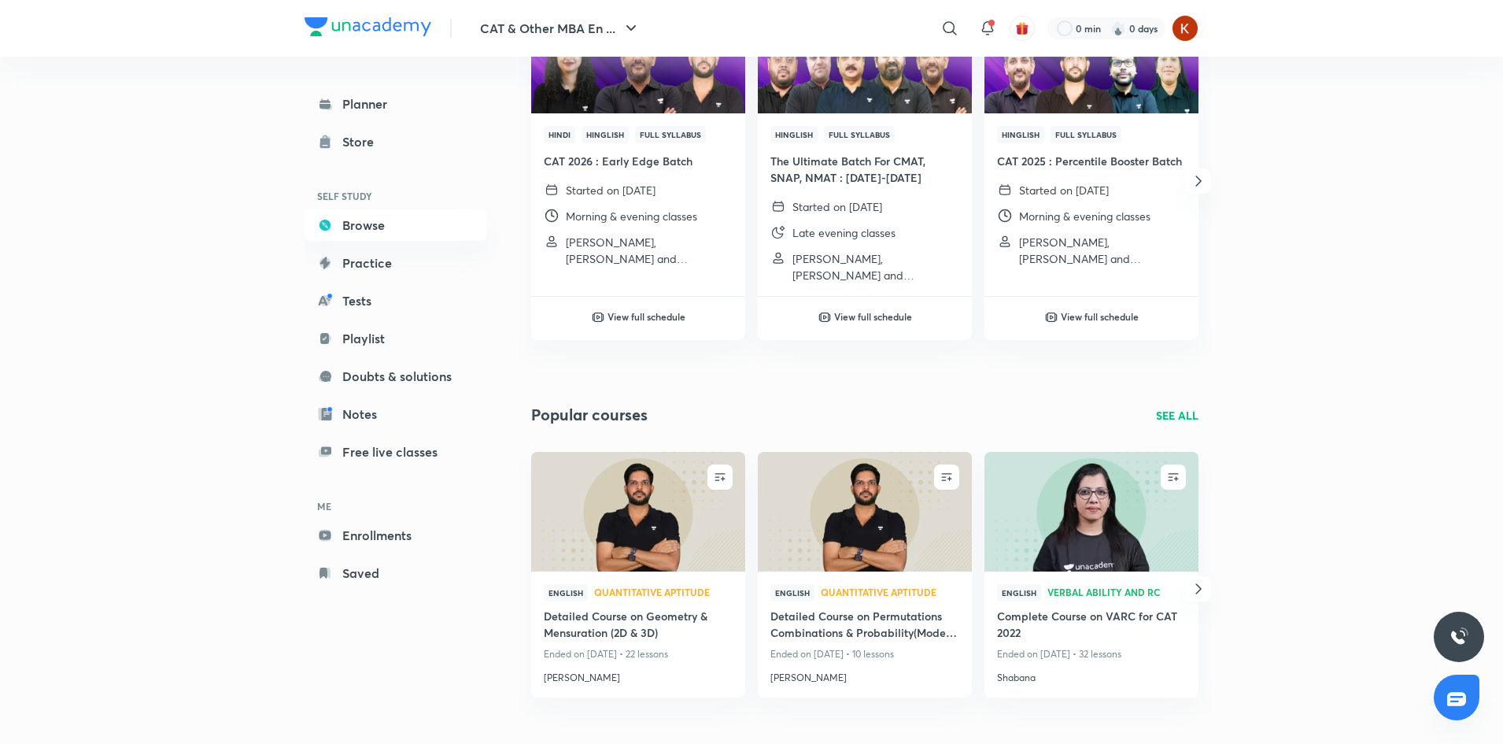
scroll to position [681, 0]
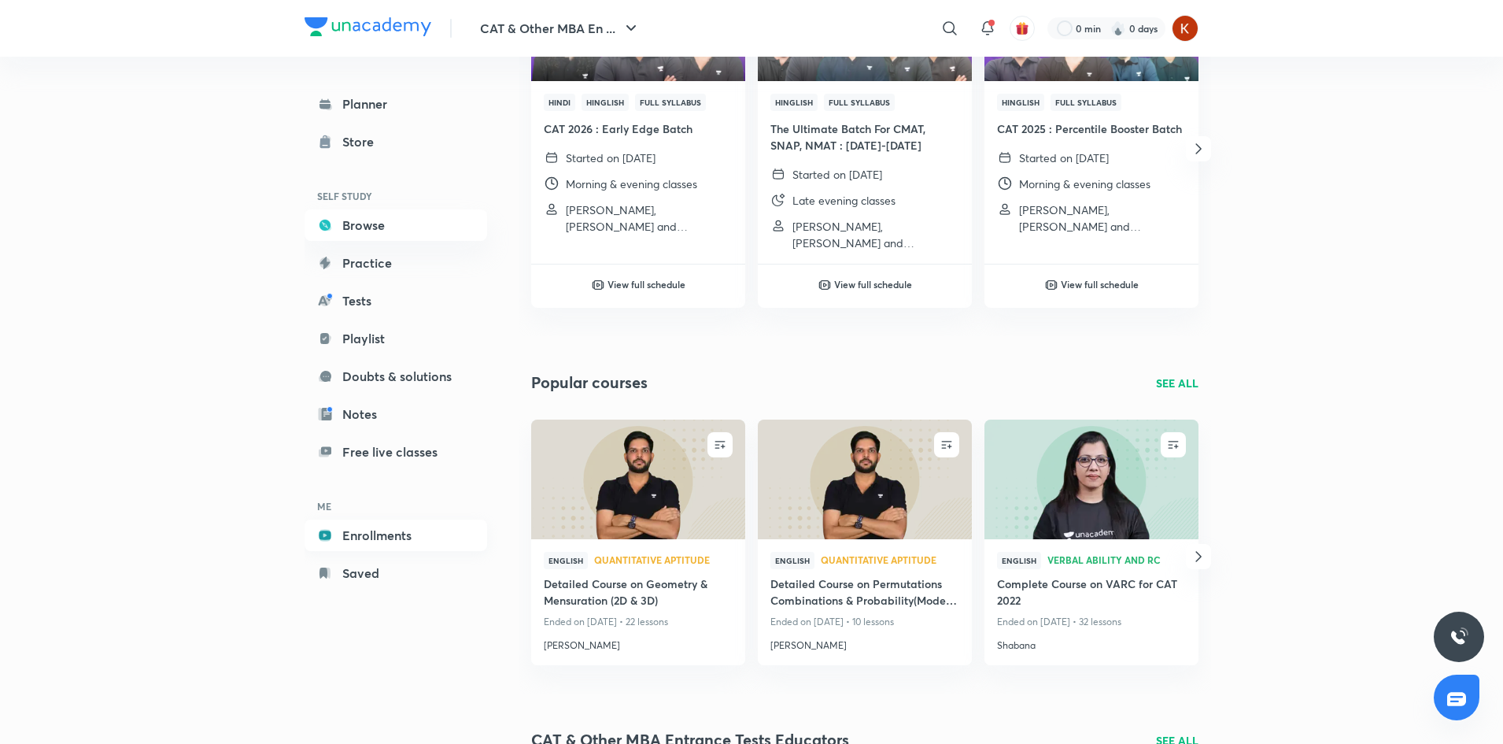
click at [378, 525] on link "Enrollments" at bounding box center [396, 534] width 183 height 31
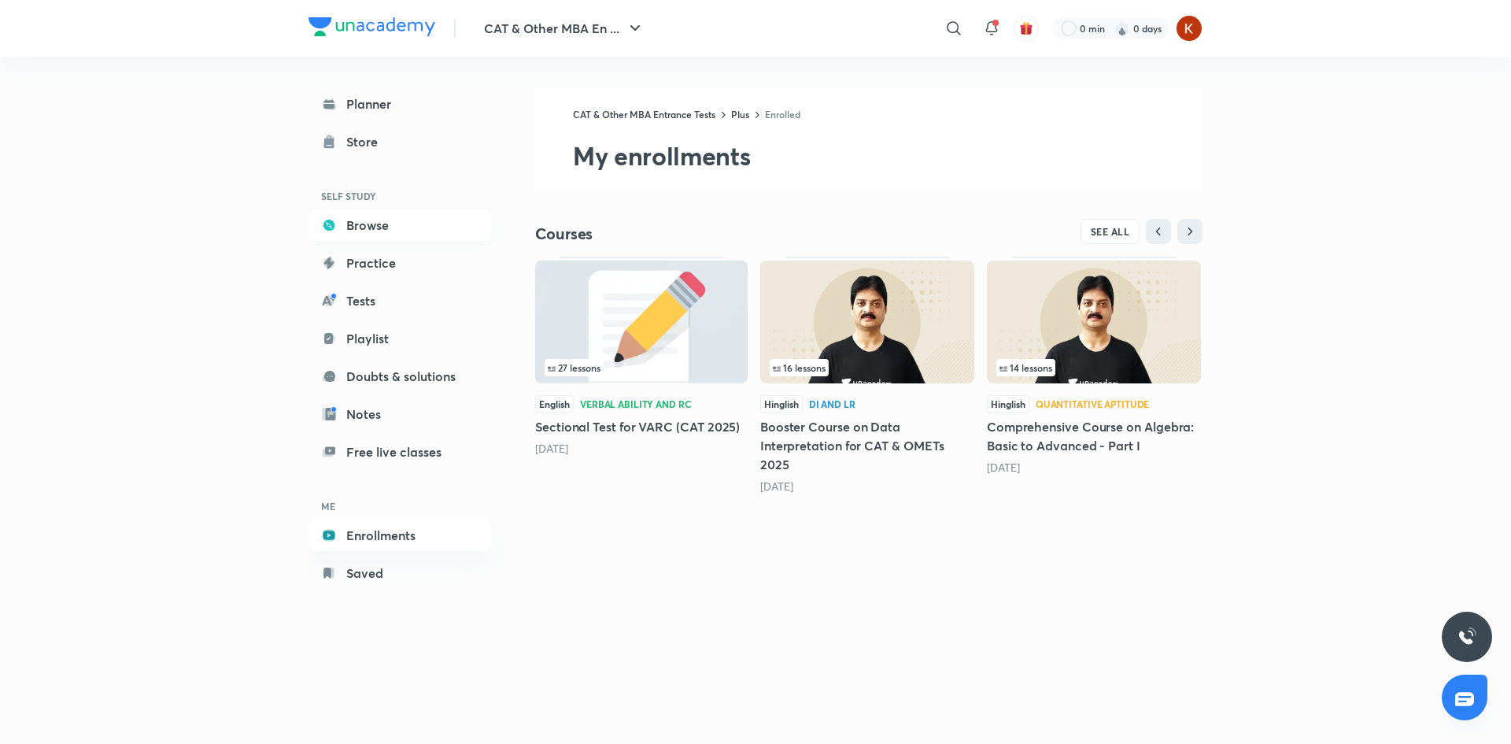
click at [386, 220] on link "Browse" at bounding box center [400, 224] width 183 height 31
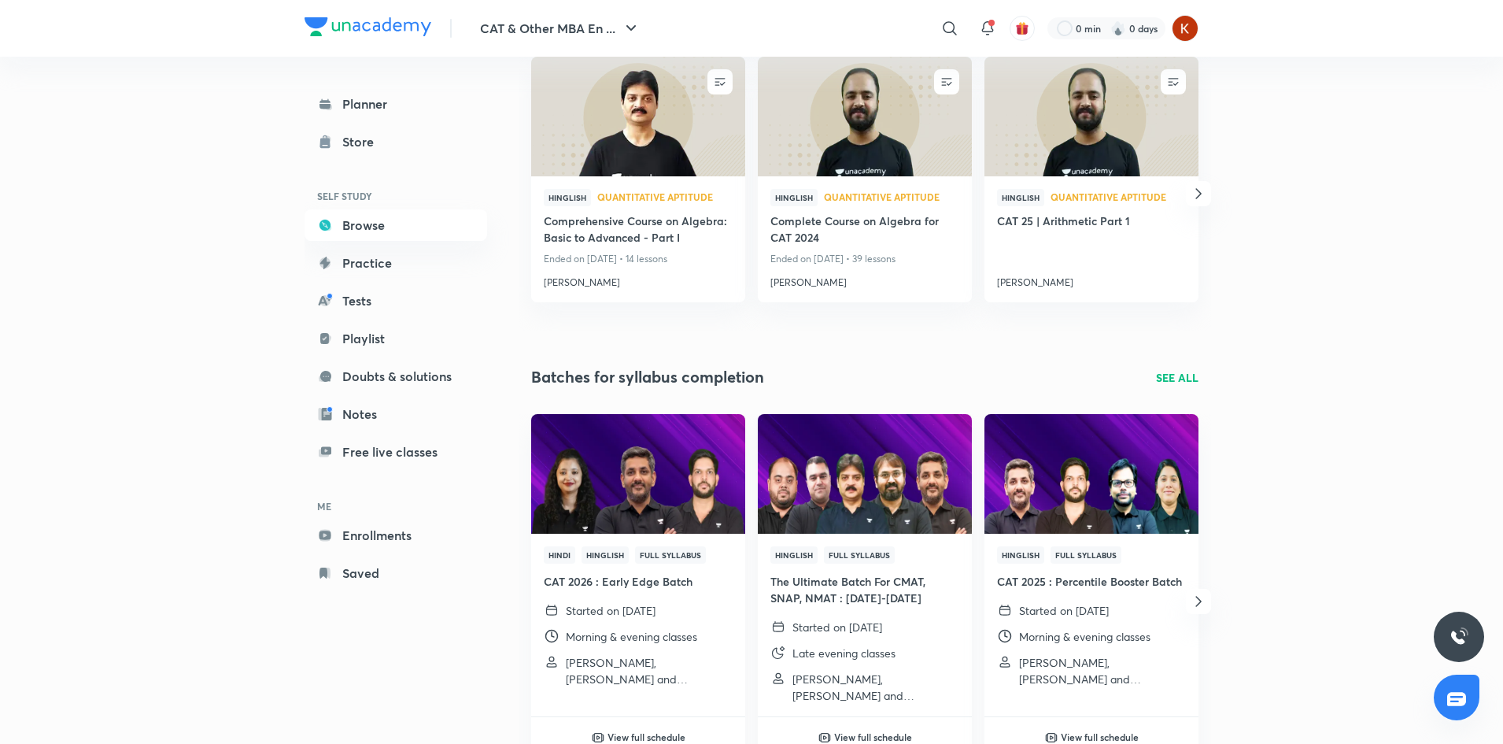
scroll to position [236, 0]
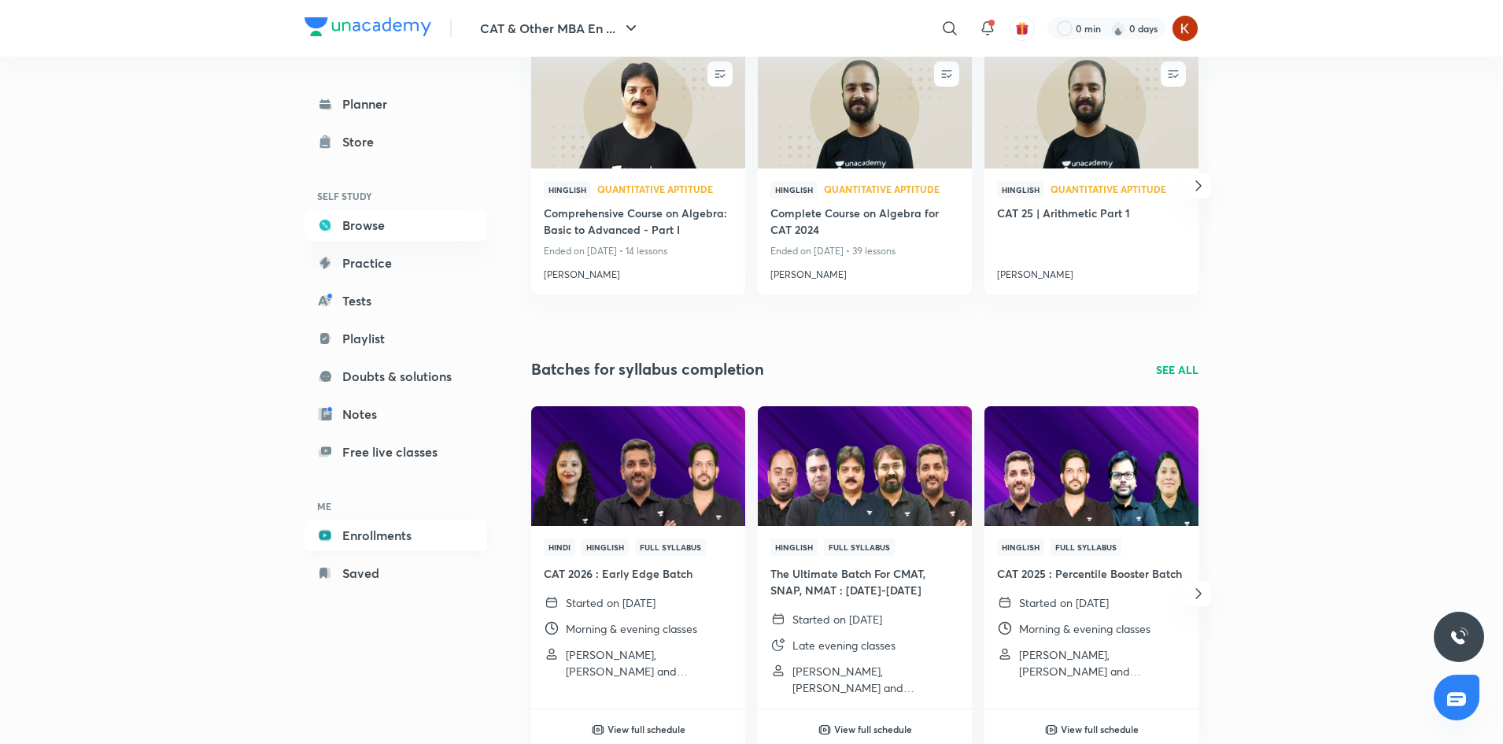
click at [385, 538] on link "Enrollments" at bounding box center [396, 534] width 183 height 31
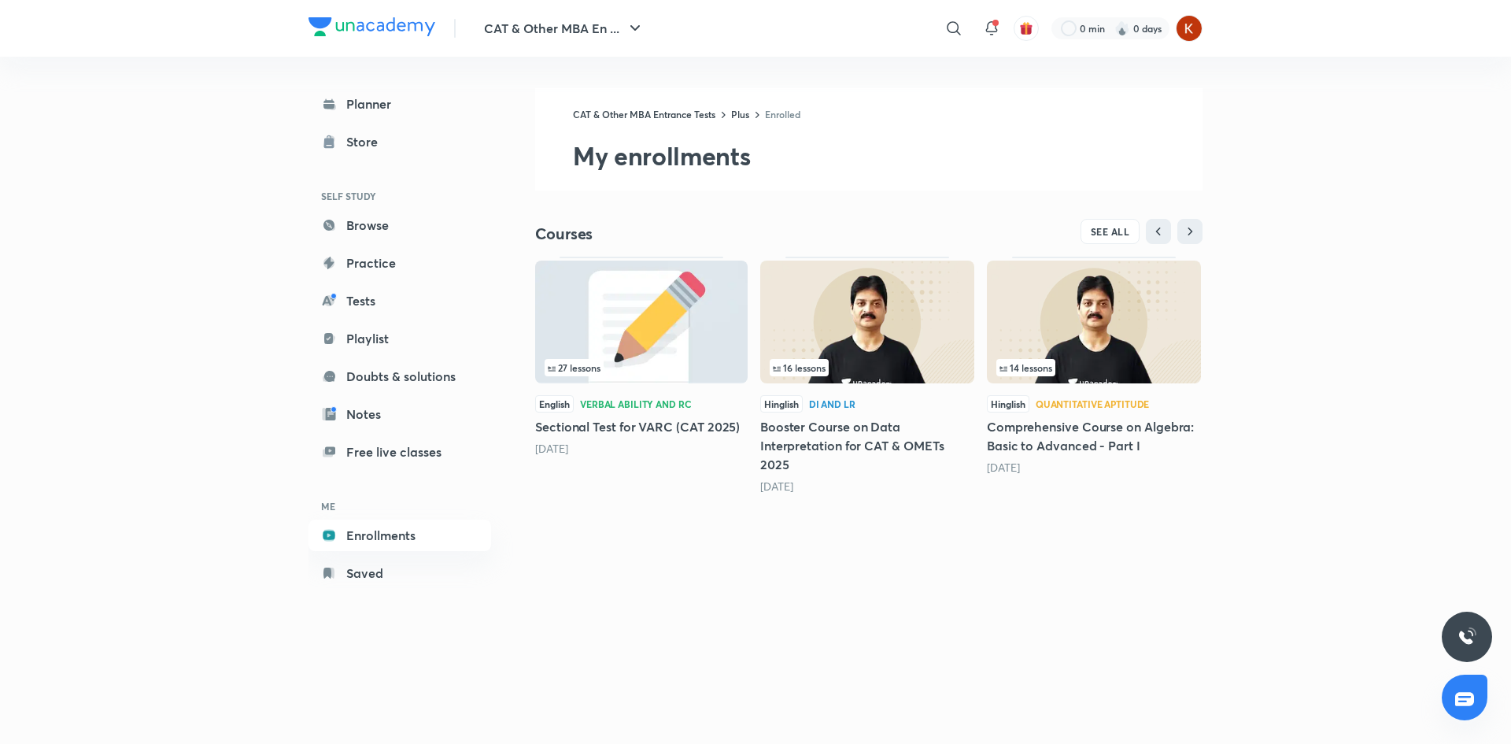
click at [1232, 244] on div "CAT & Other MBA En ... ​ 0 min 0 days Planner Store SELF STUDY Browse Practice …" at bounding box center [755, 372] width 1511 height 744
click at [1173, 235] on div "SEE ALL" at bounding box center [1036, 231] width 334 height 25
click at [365, 564] on link "Saved" at bounding box center [400, 572] width 183 height 31
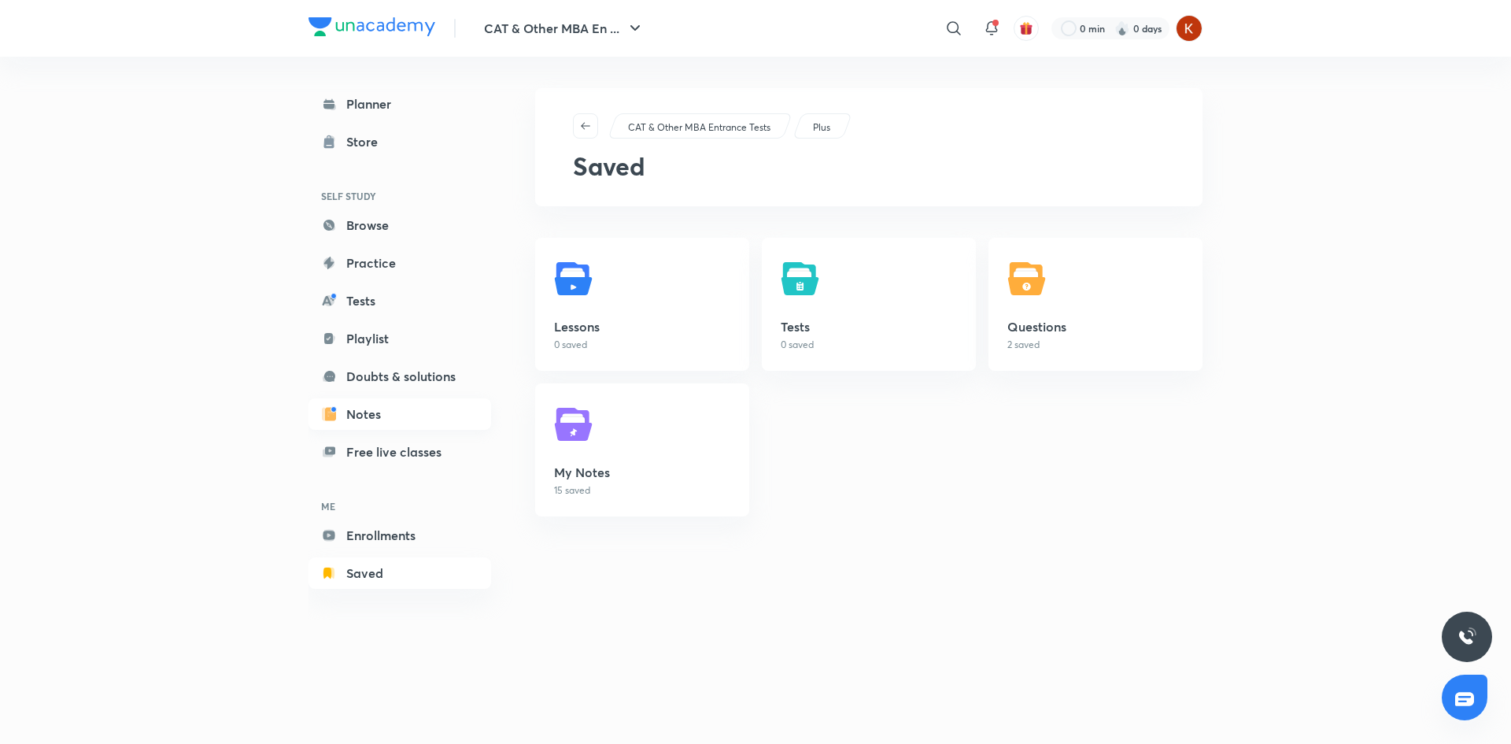
click at [382, 407] on link "Notes" at bounding box center [400, 413] width 183 height 31
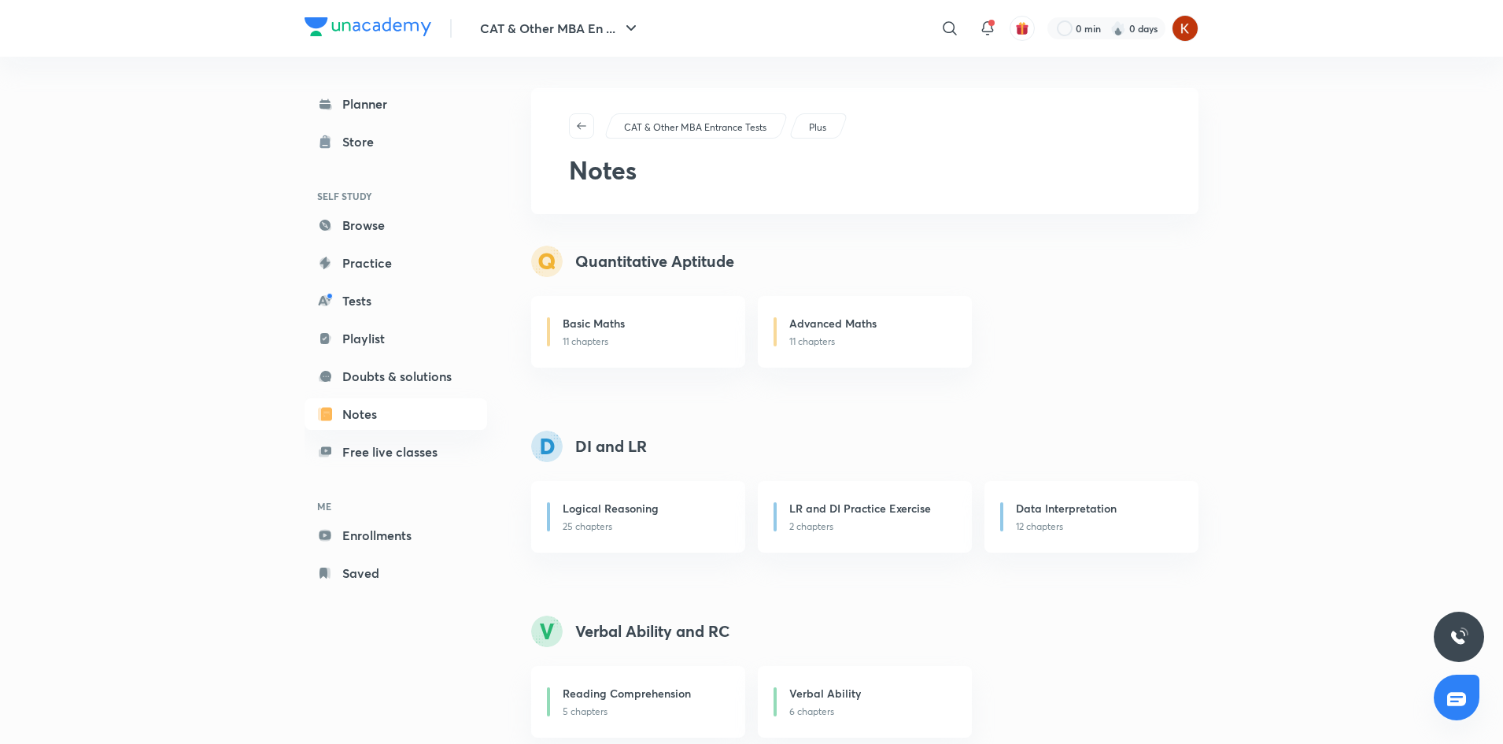
click at [1081, 362] on div "Basic Maths 11 chapters Advanced Maths 11 chapters" at bounding box center [864, 332] width 667 height 72
click at [1181, 28] on img at bounding box center [1185, 28] width 27 height 27
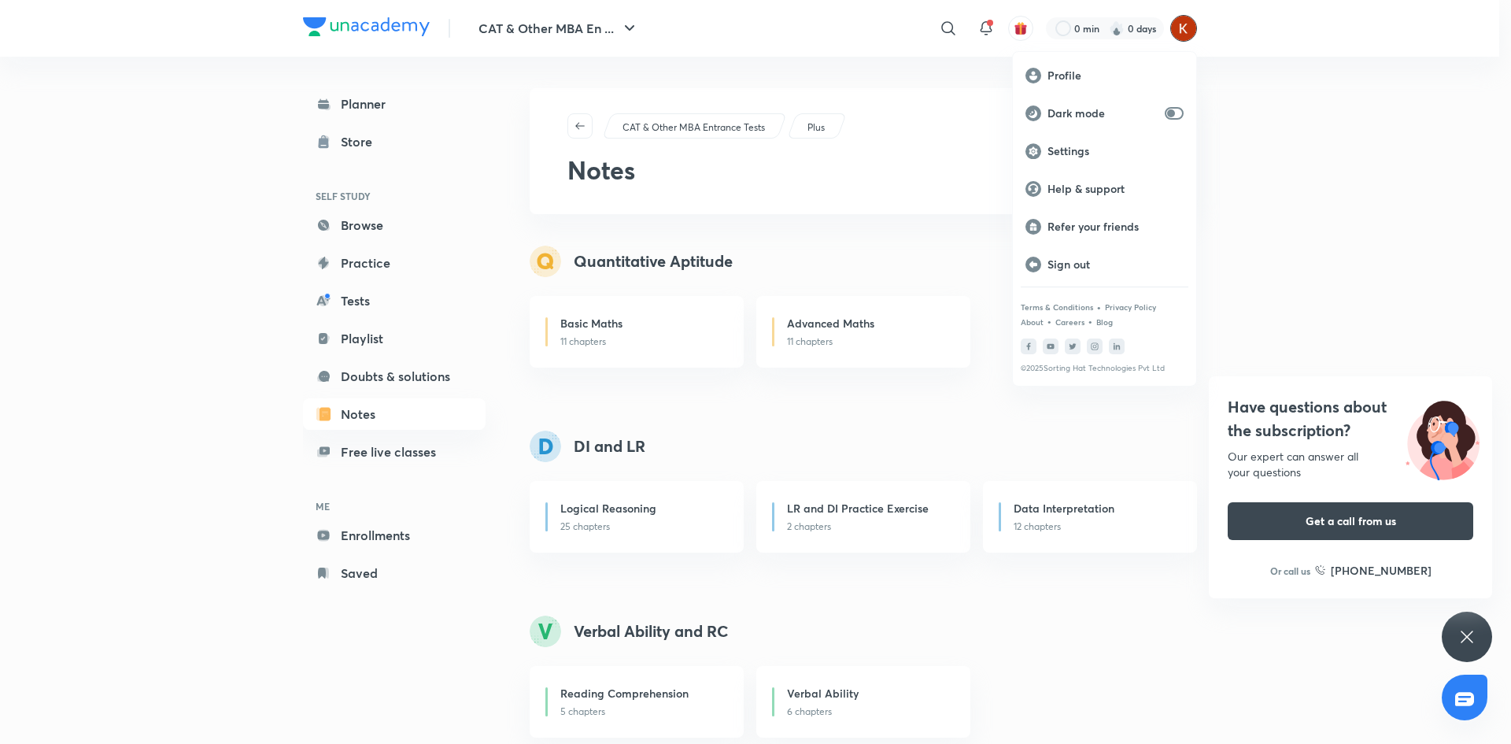
click at [1262, 176] on div at bounding box center [755, 372] width 1511 height 744
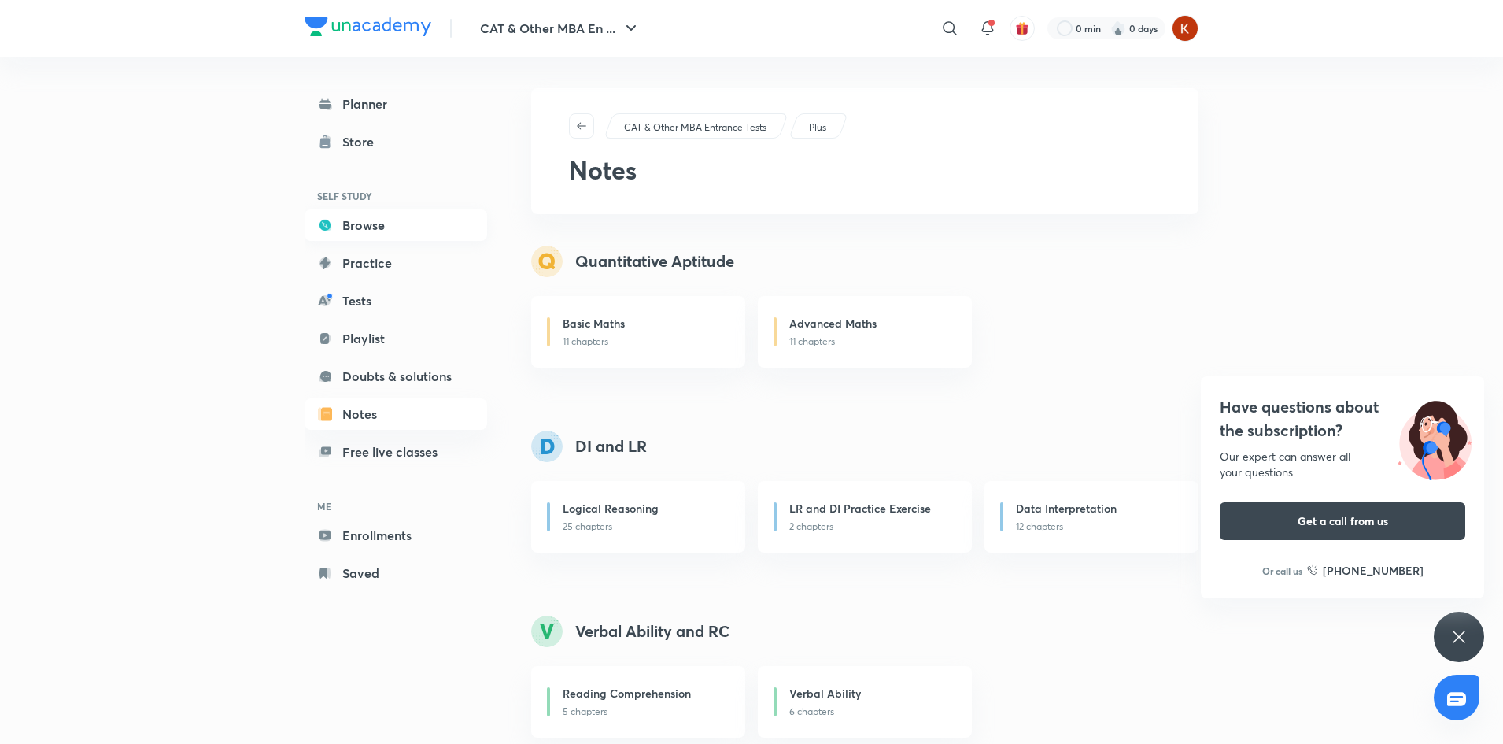
click at [380, 216] on link "Browse" at bounding box center [396, 224] width 183 height 31
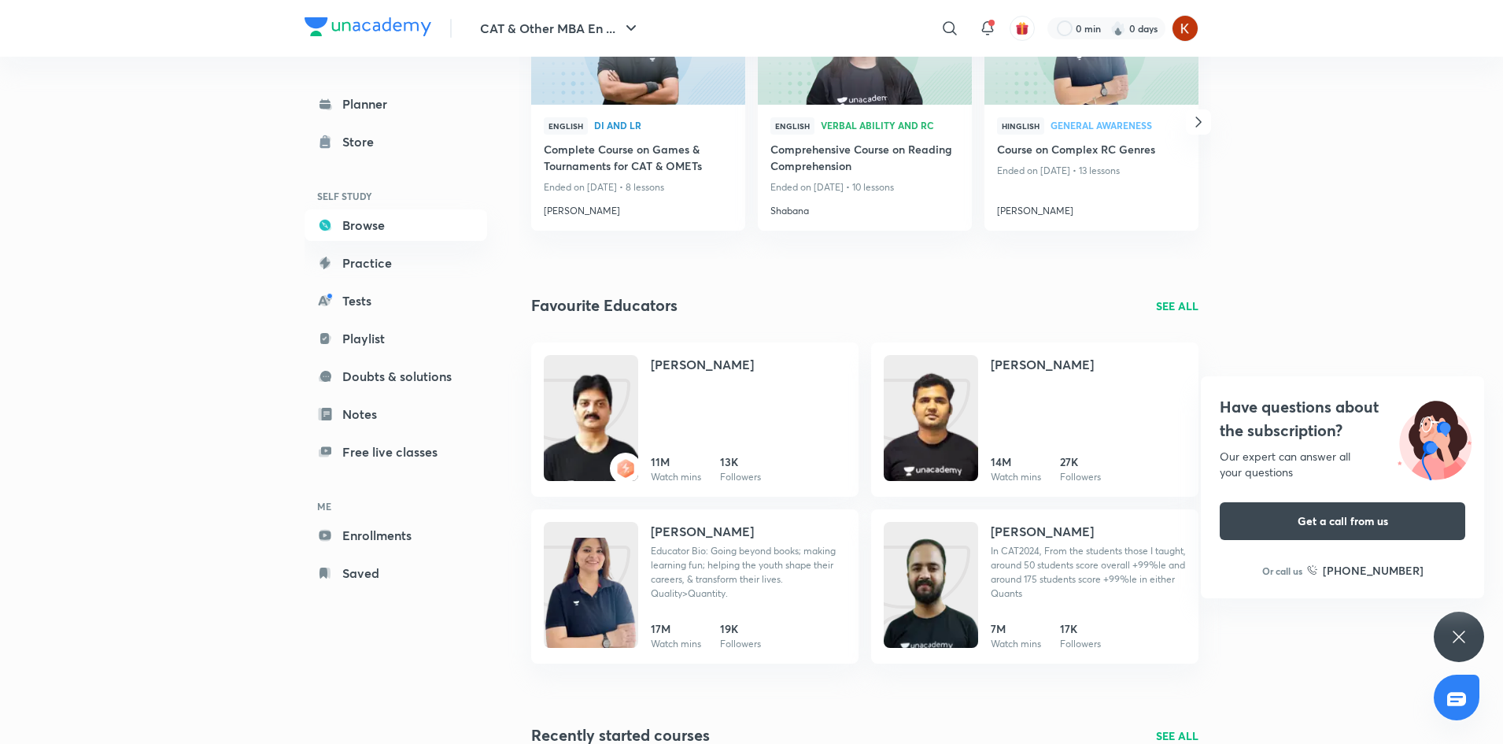
scroll to position [2755, 0]
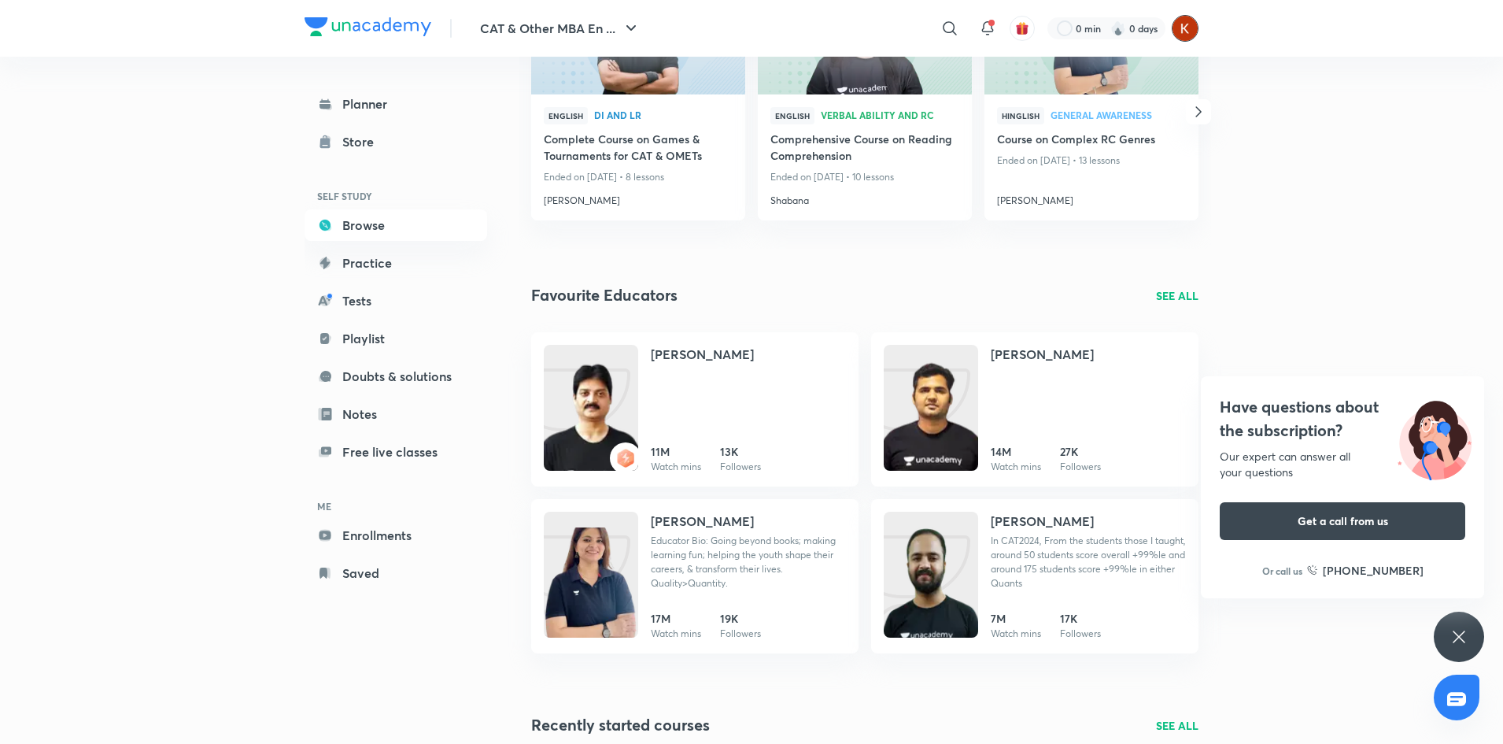
click at [1187, 24] on img at bounding box center [1185, 28] width 27 height 27
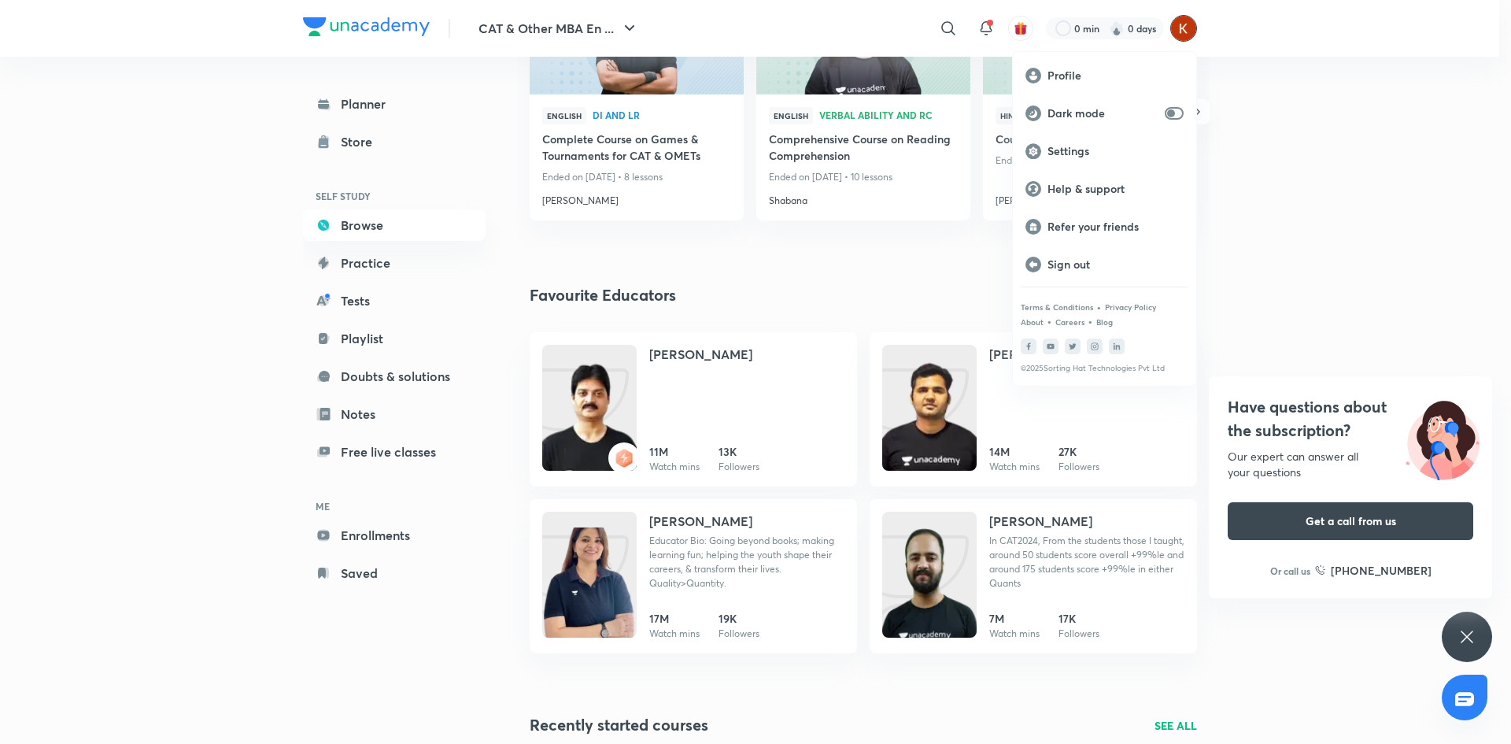
click at [1270, 154] on div at bounding box center [755, 372] width 1511 height 744
